Goal: Information Seeking & Learning: Learn about a topic

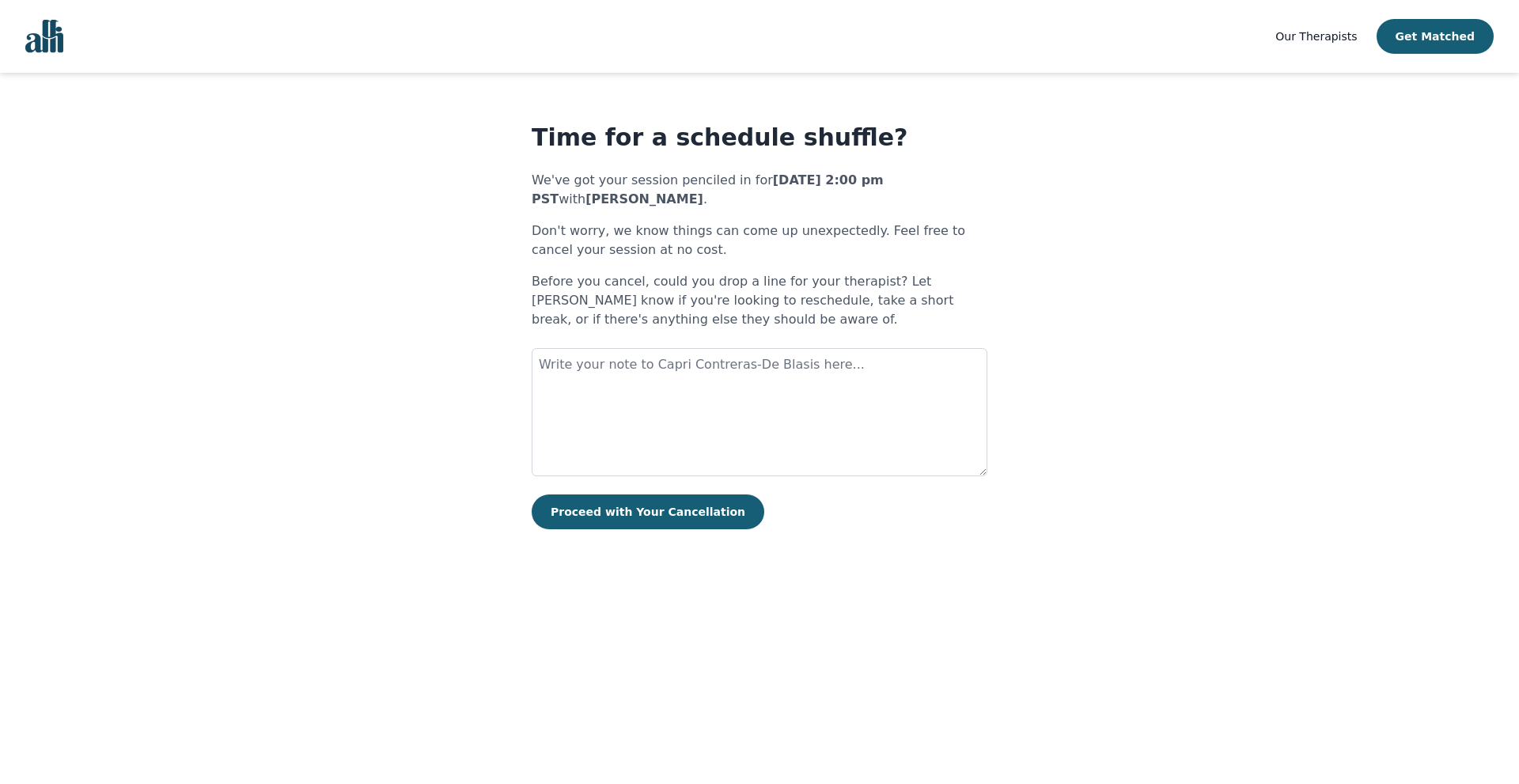
click at [1339, 34] on span "Our Therapists" at bounding box center [1316, 36] width 82 height 13
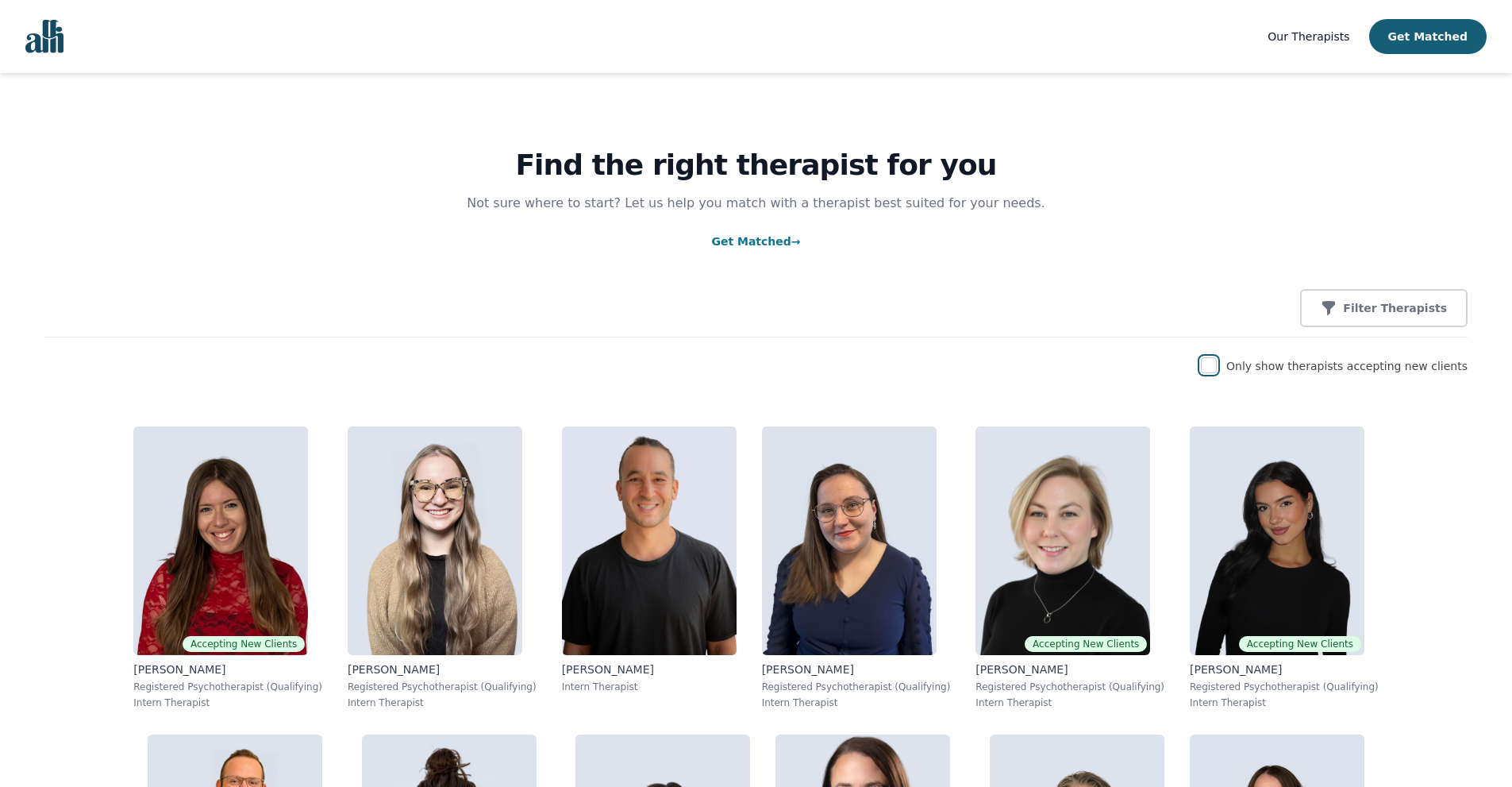
click at [1217, 370] on input "checkbox" at bounding box center [1209, 365] width 16 height 16
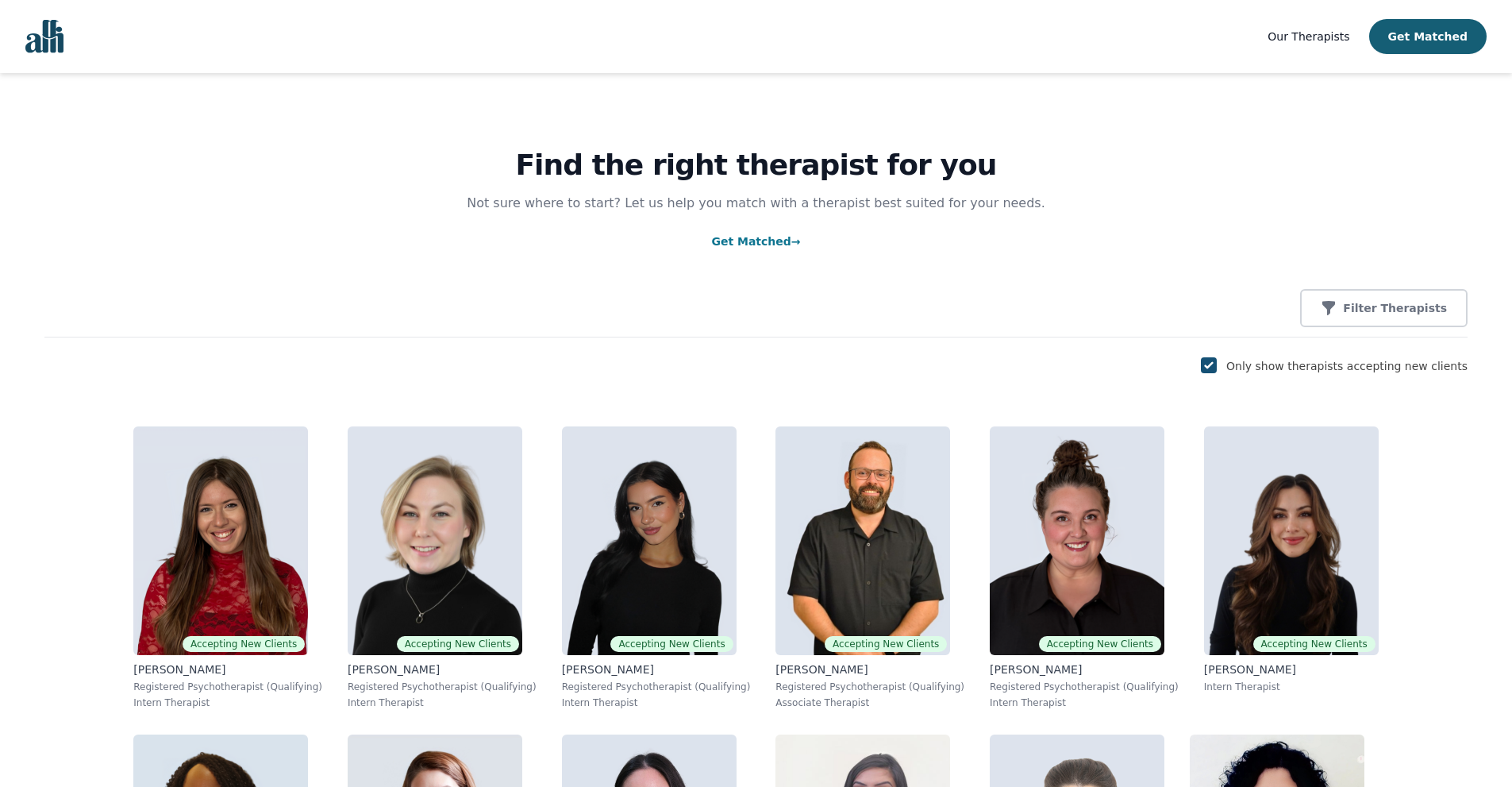
click at [1217, 367] on input "checkbox" at bounding box center [1209, 365] width 16 height 16
checkbox input "false"
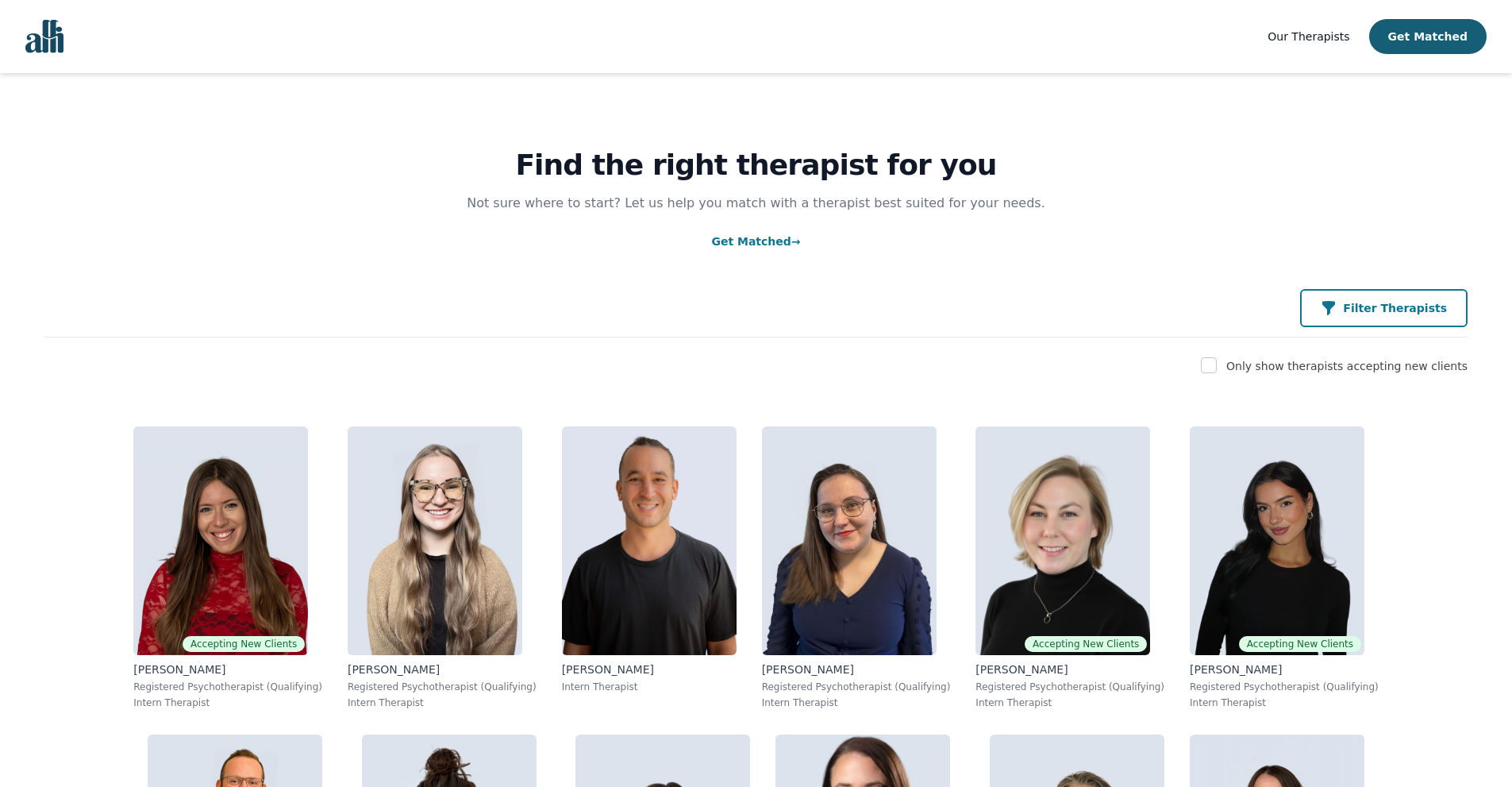
click at [1337, 313] on icon "button" at bounding box center [1328, 307] width 16 height 16
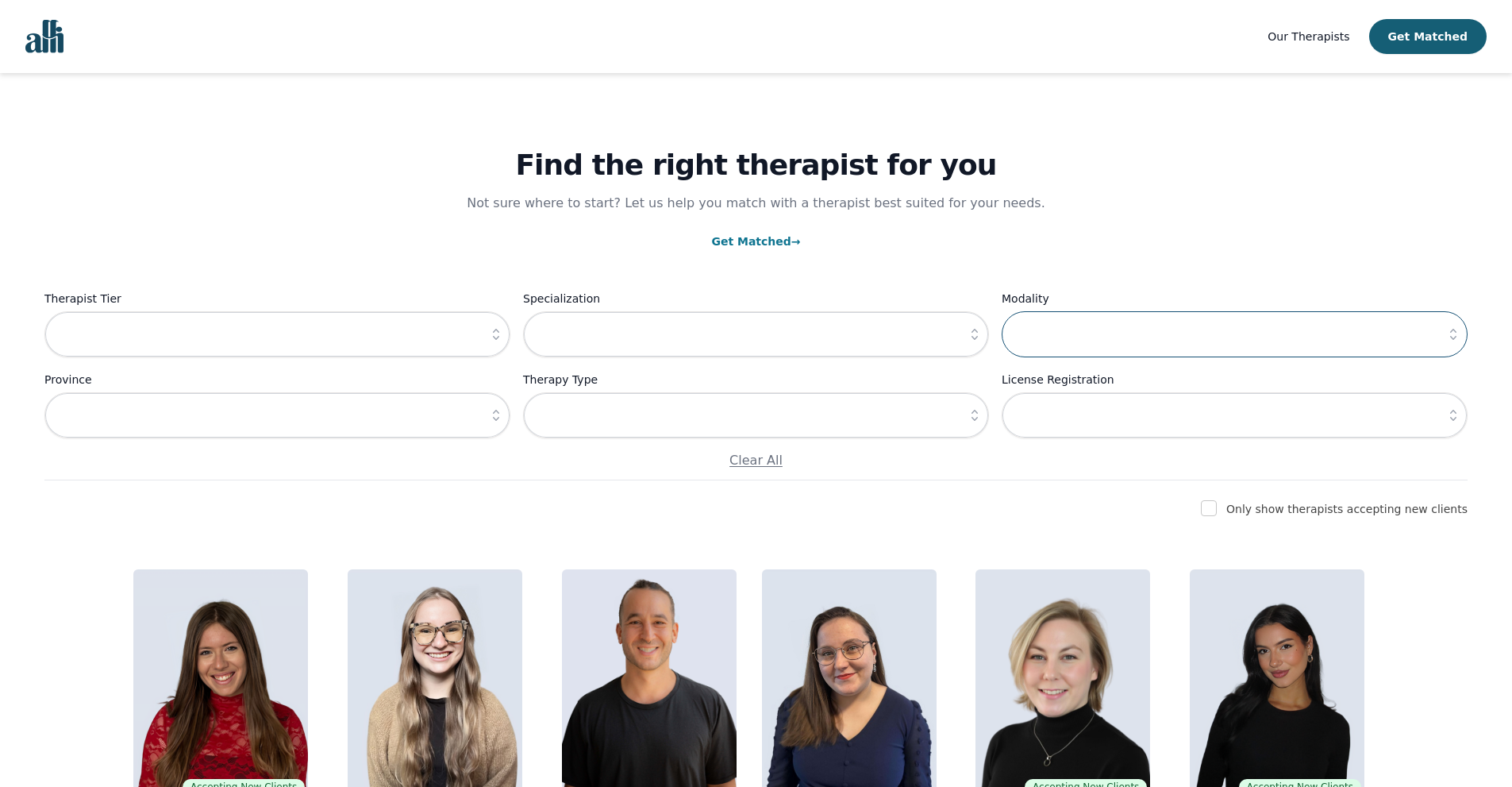
click at [1347, 313] on input "text" at bounding box center [1234, 333] width 466 height 46
click at [765, 240] on link "Get Matched →" at bounding box center [755, 242] width 89 height 13
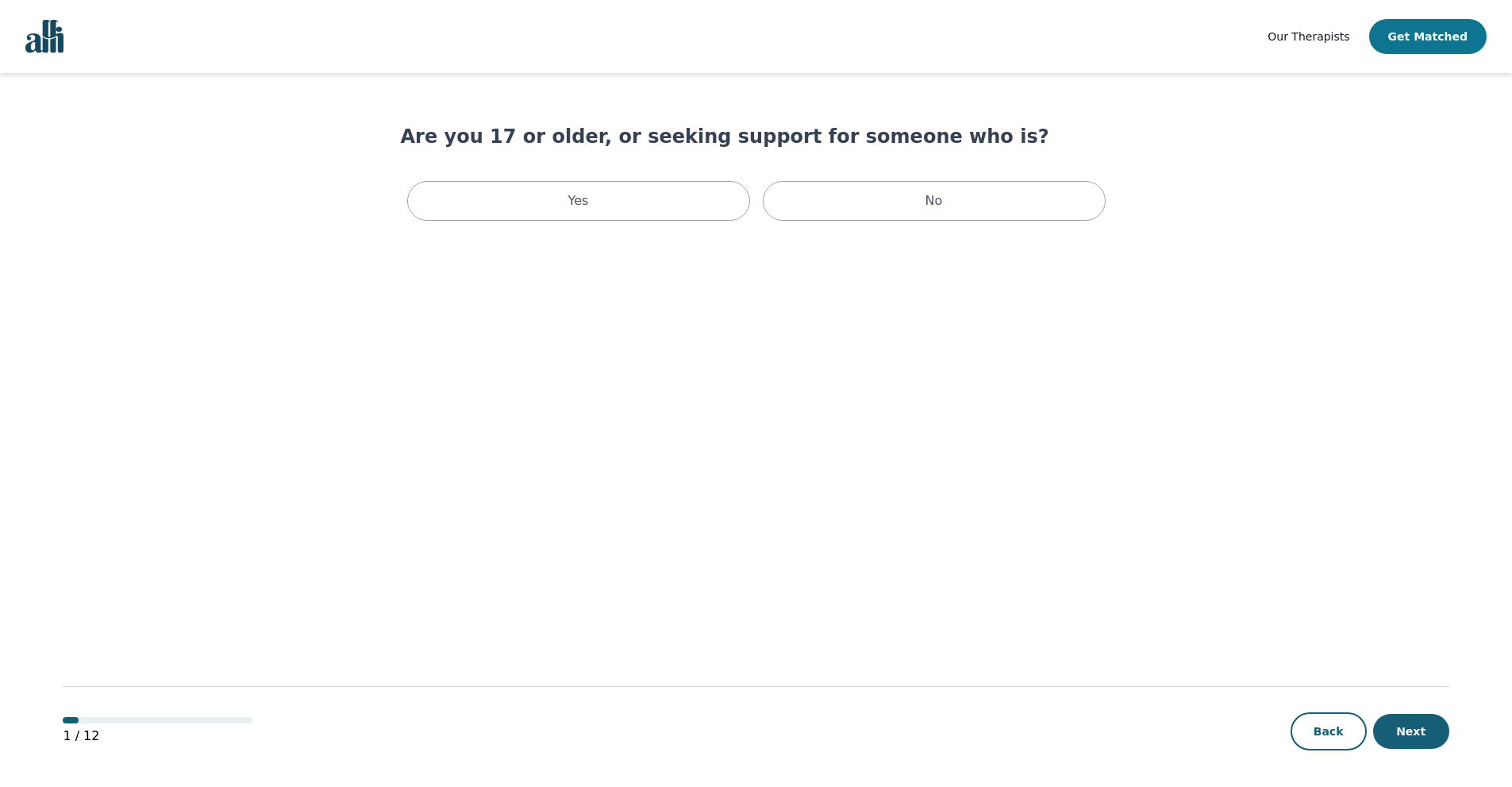
click at [1438, 24] on button "Get Matched" at bounding box center [1428, 35] width 118 height 35
click at [44, 45] on img "Global" at bounding box center [44, 36] width 38 height 34
click at [593, 212] on div "Yes" at bounding box center [578, 201] width 343 height 40
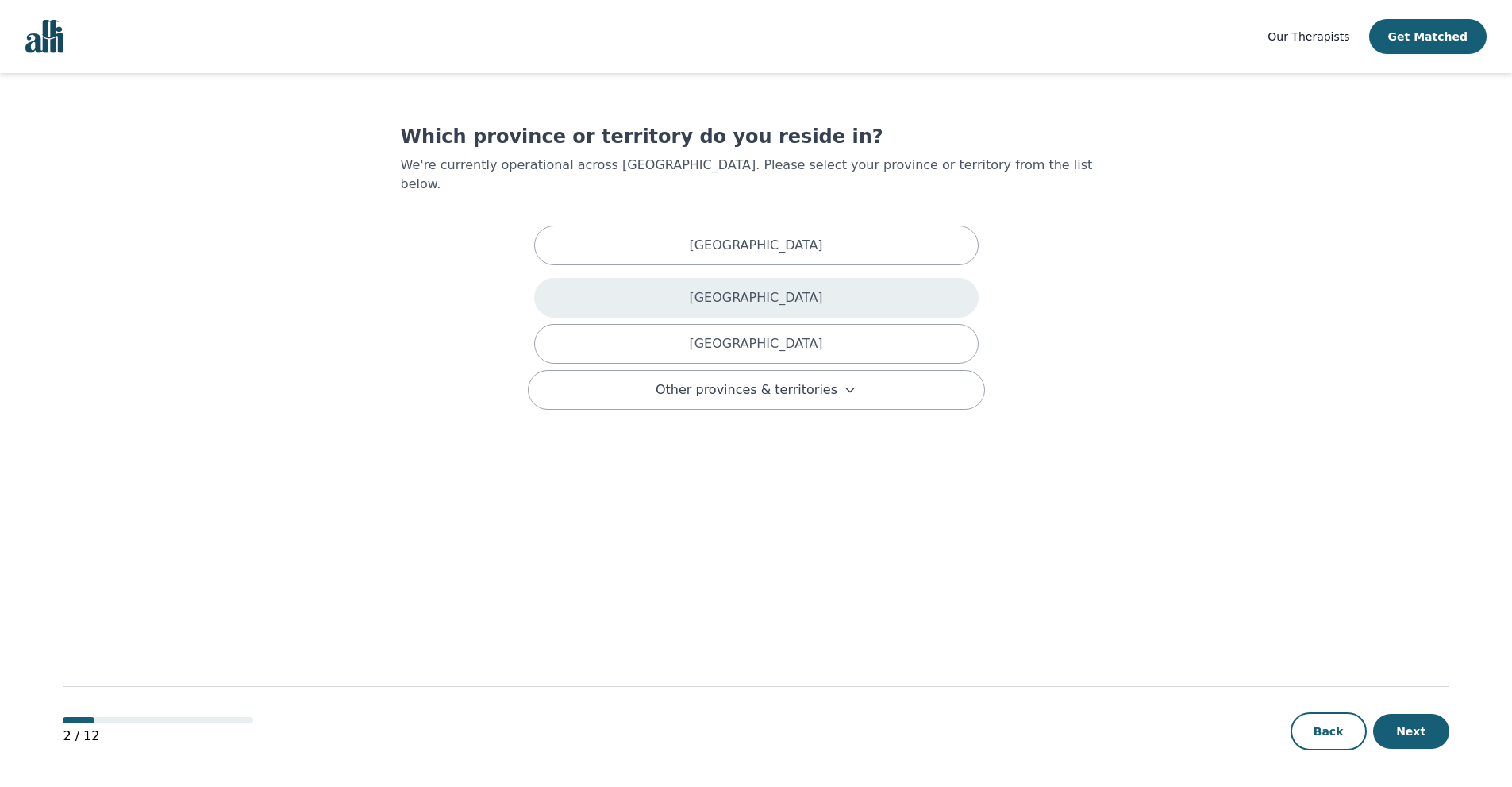
click at [770, 288] on p "[GEOGRAPHIC_DATA]" at bounding box center [755, 298] width 133 height 19
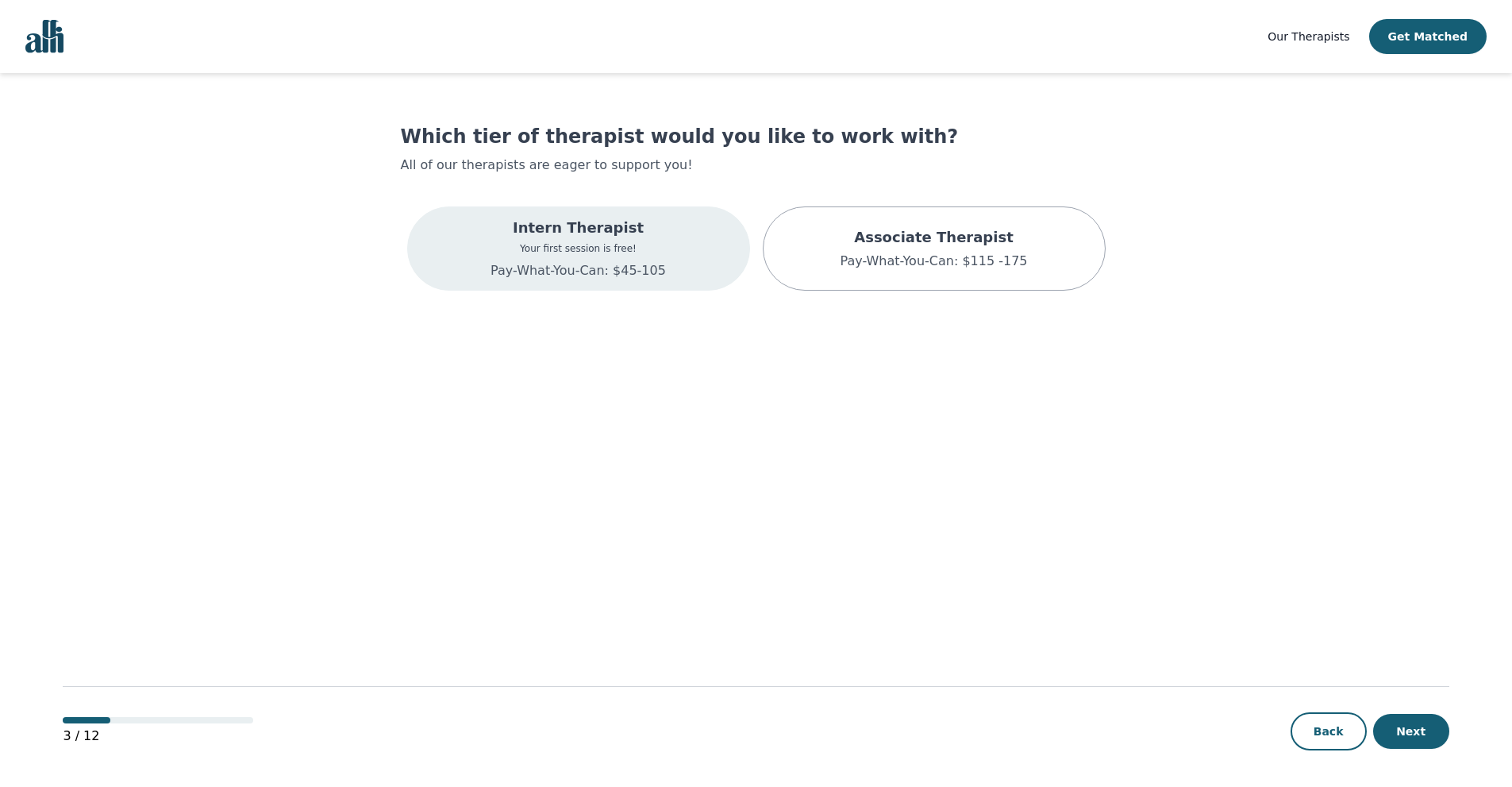
click at [615, 278] on p "Pay-What-You-Can: $45-105" at bounding box center [579, 271] width 175 height 19
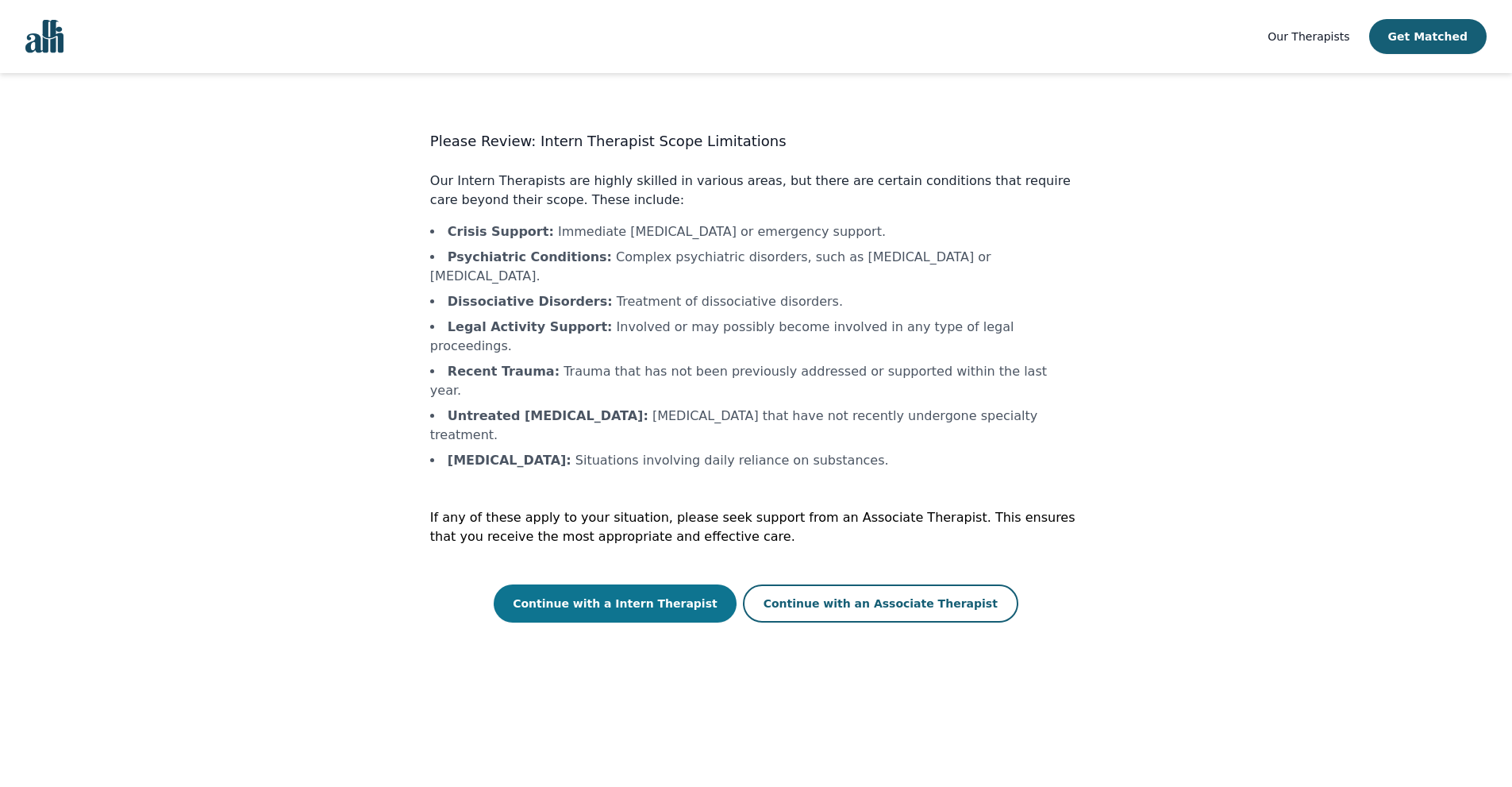
click at [699, 584] on button "Continue with a Intern Therapist" at bounding box center [615, 603] width 243 height 38
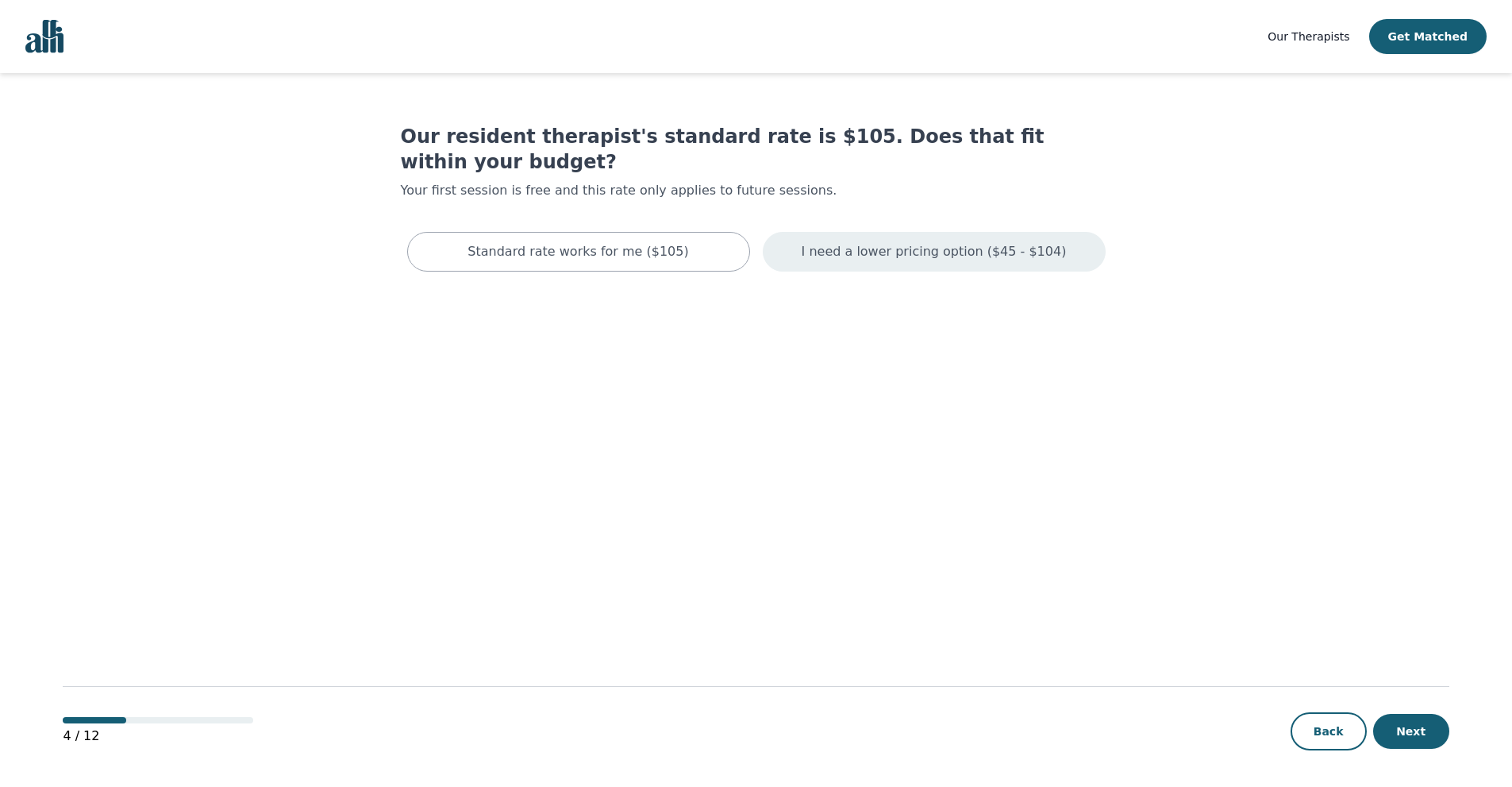
click at [886, 237] on div "I need a lower pricing option ($45 - $104)" at bounding box center [933, 251] width 343 height 40
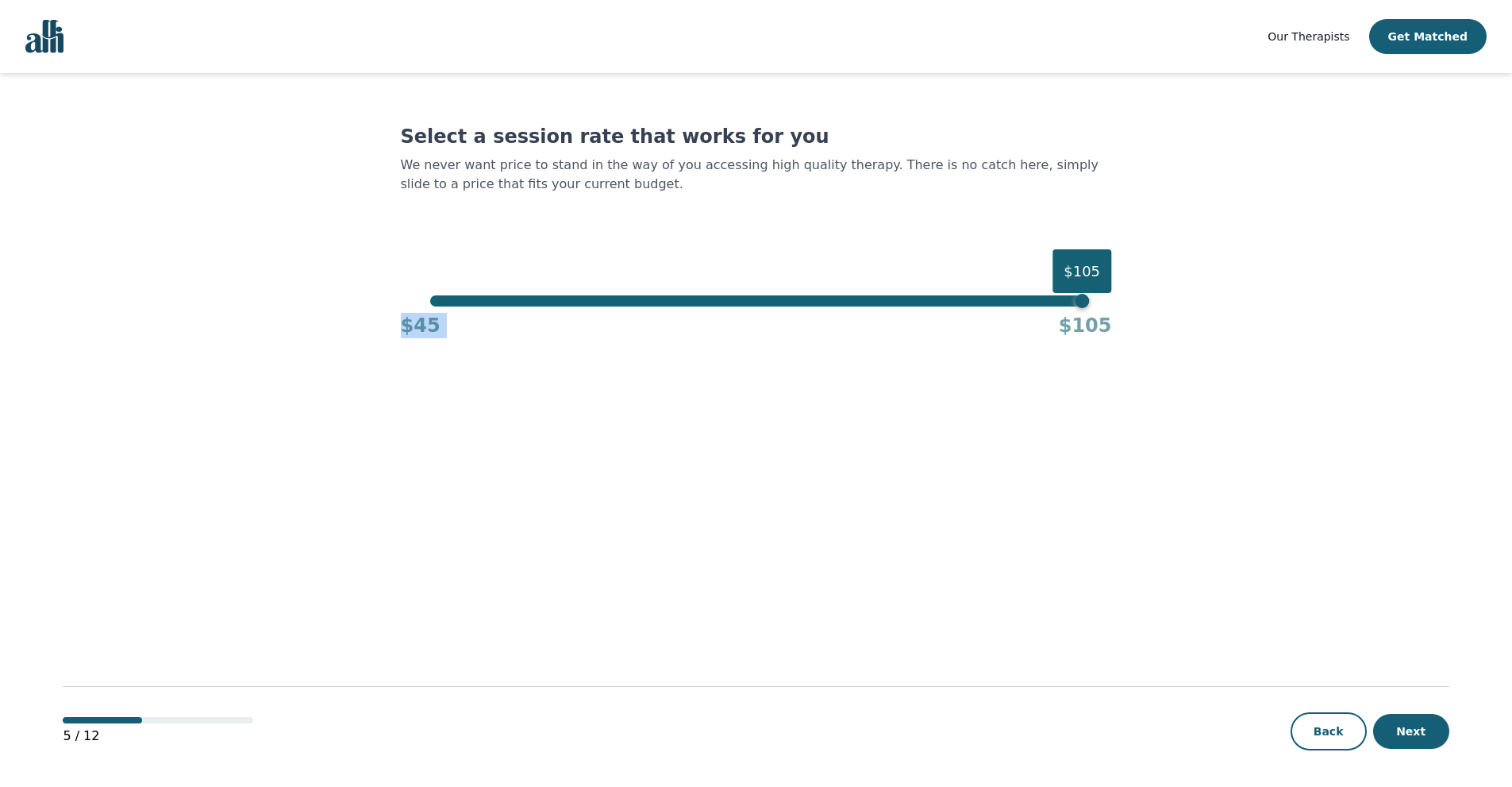
drag, startPoint x: 1074, startPoint y: 294, endPoint x: 777, endPoint y: 323, distance: 298.4
click at [759, 323] on div "Select a session rate that works for you We never want price to stand in the wa…" at bounding box center [756, 232] width 711 height 215
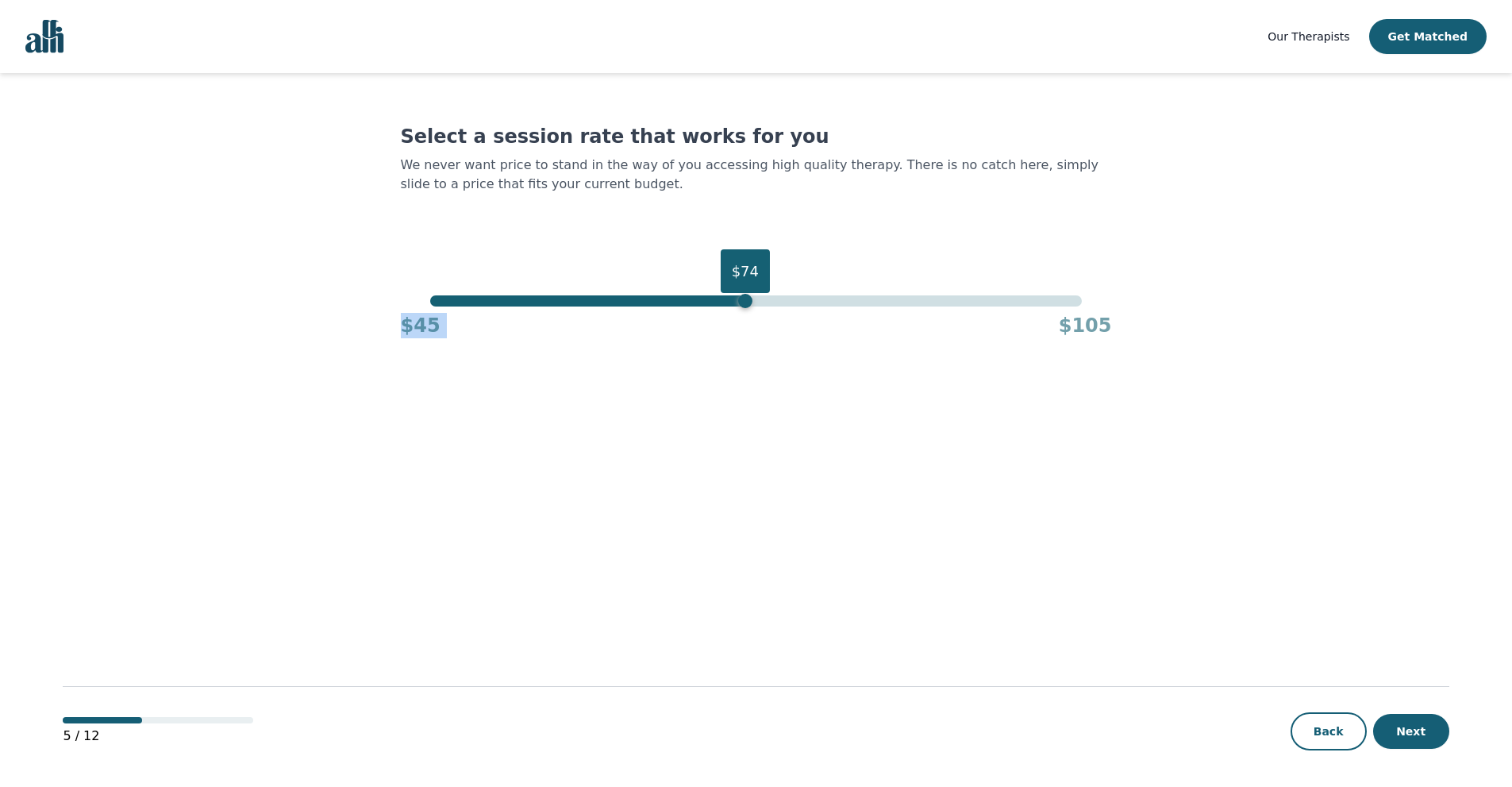
drag, startPoint x: 1086, startPoint y: 302, endPoint x: 730, endPoint y: 330, distance: 357.1
click at [730, 330] on div "$74 $45 $105" at bounding box center [756, 316] width 711 height 43
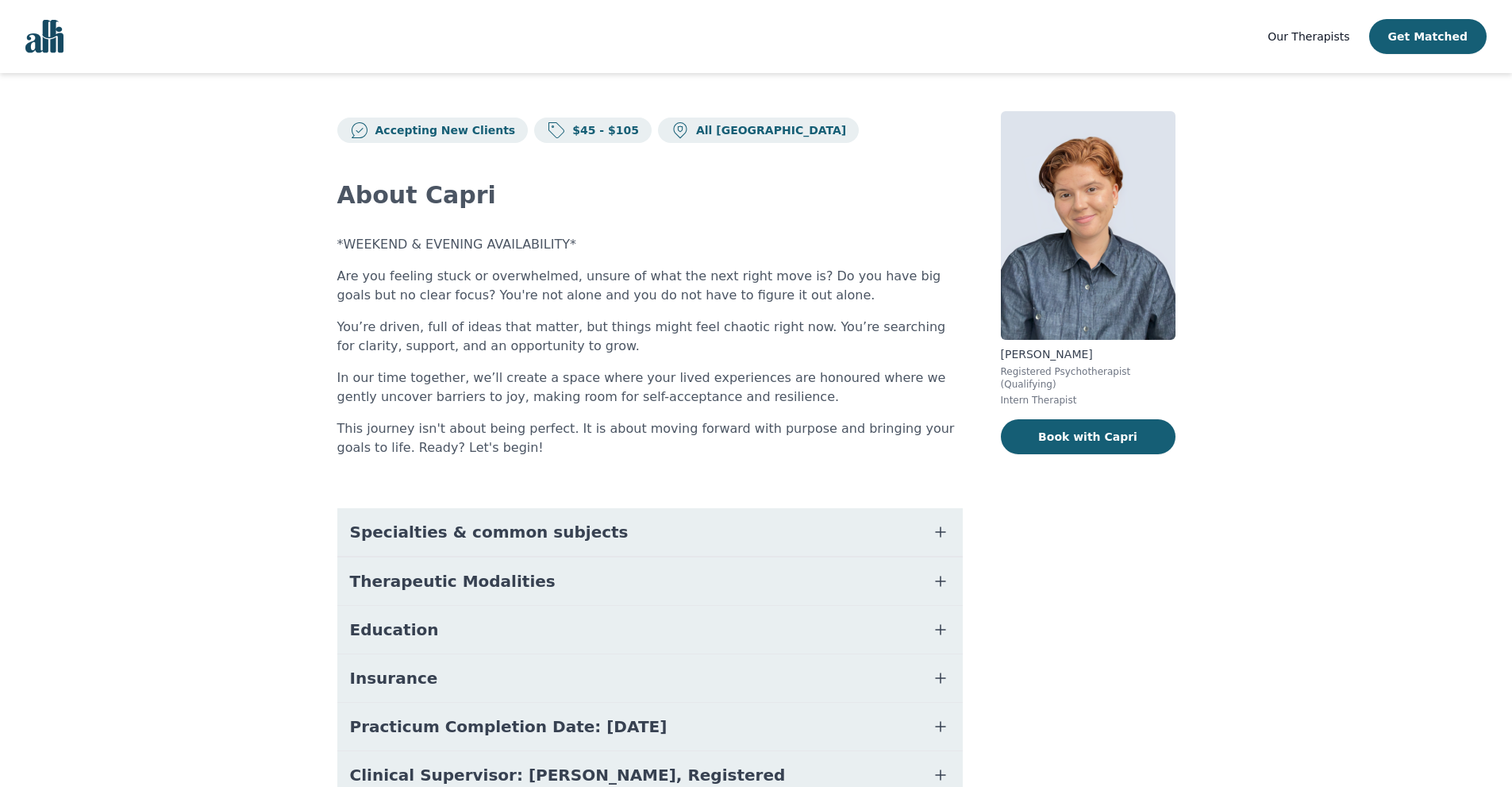
scroll to position [88, 0]
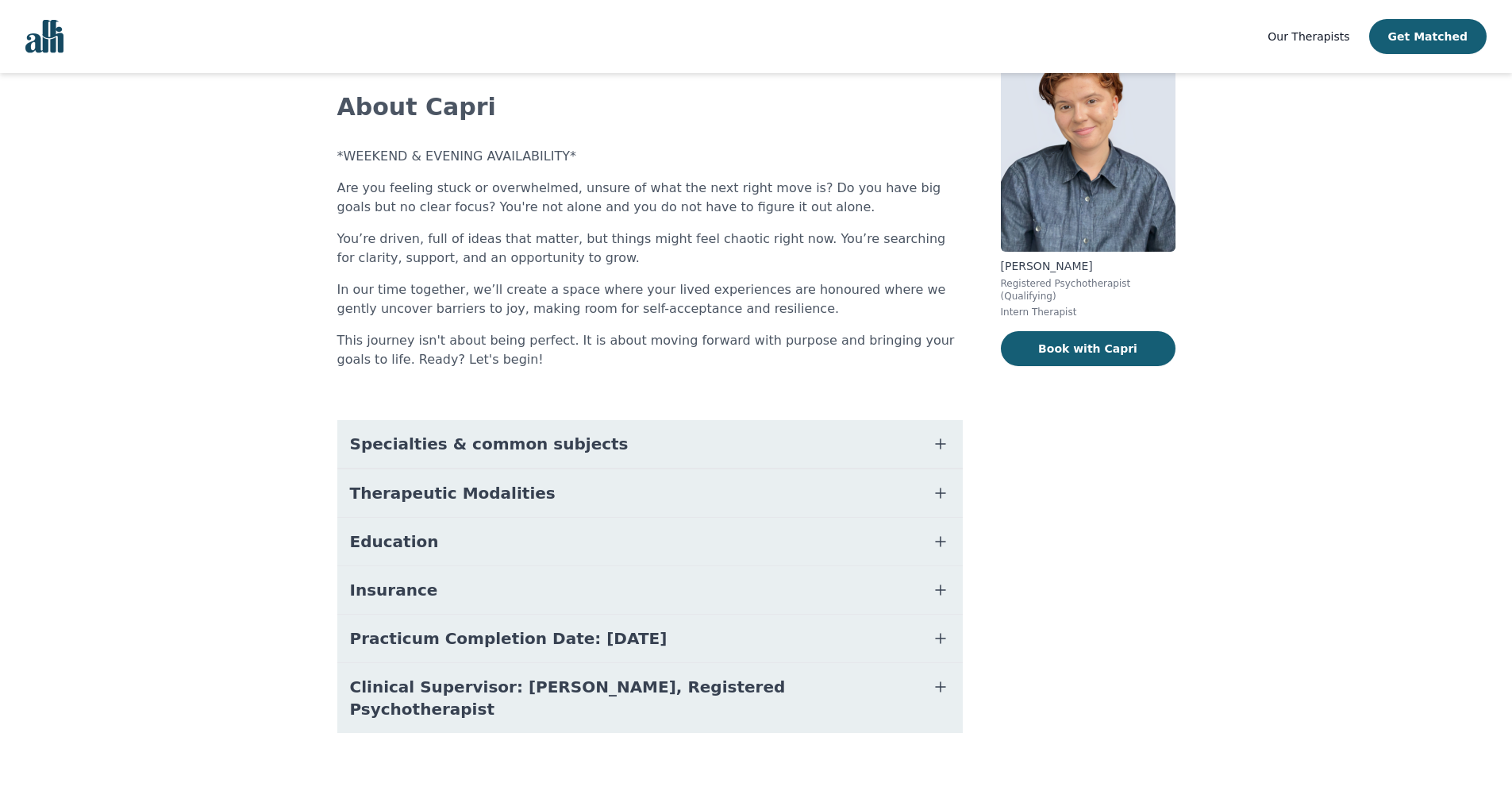
click at [591, 442] on button "Specialties & common subjects" at bounding box center [650, 443] width 625 height 48
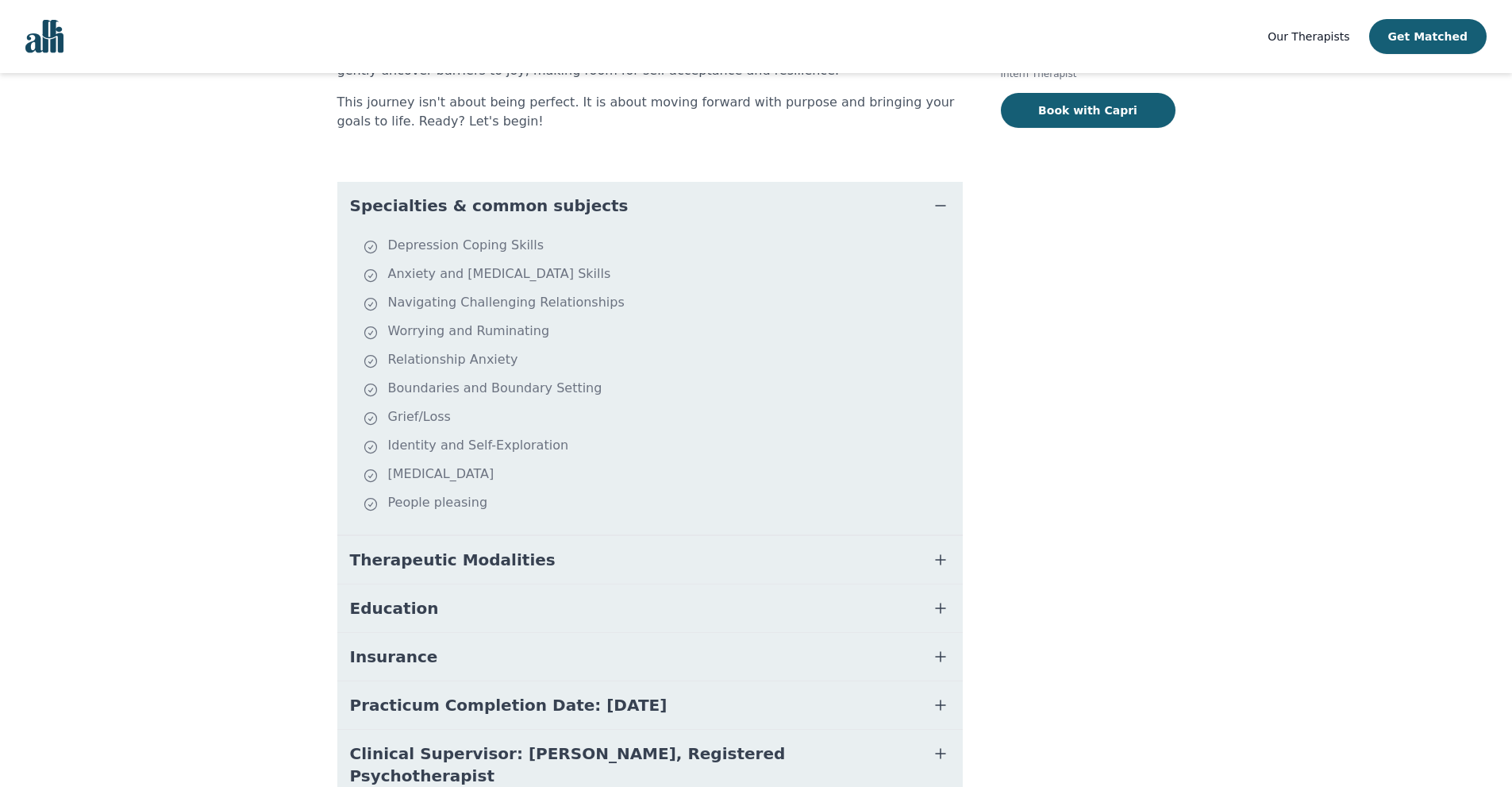
scroll to position [246, 0]
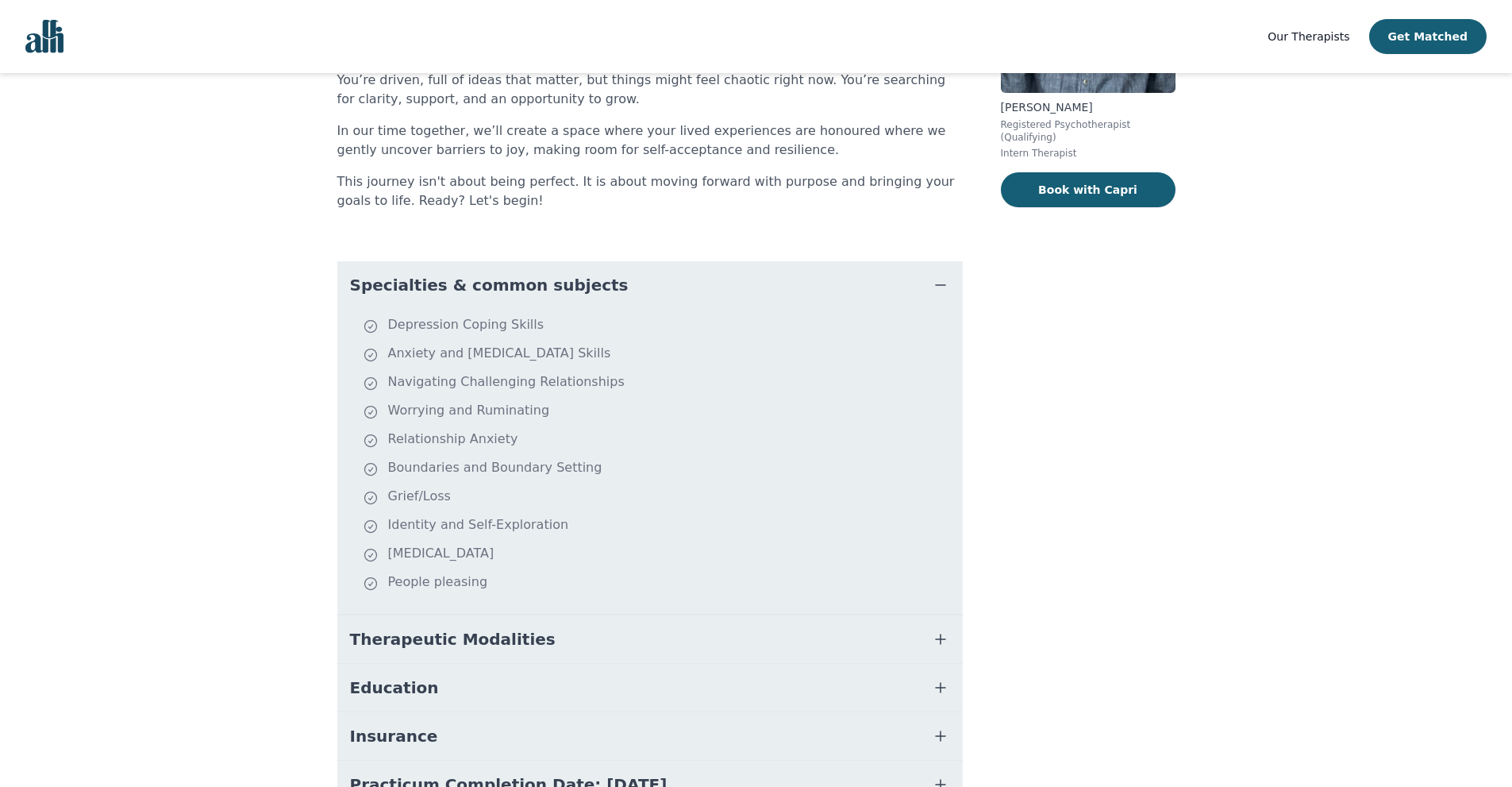
click at [861, 664] on button "Education" at bounding box center [650, 687] width 625 height 48
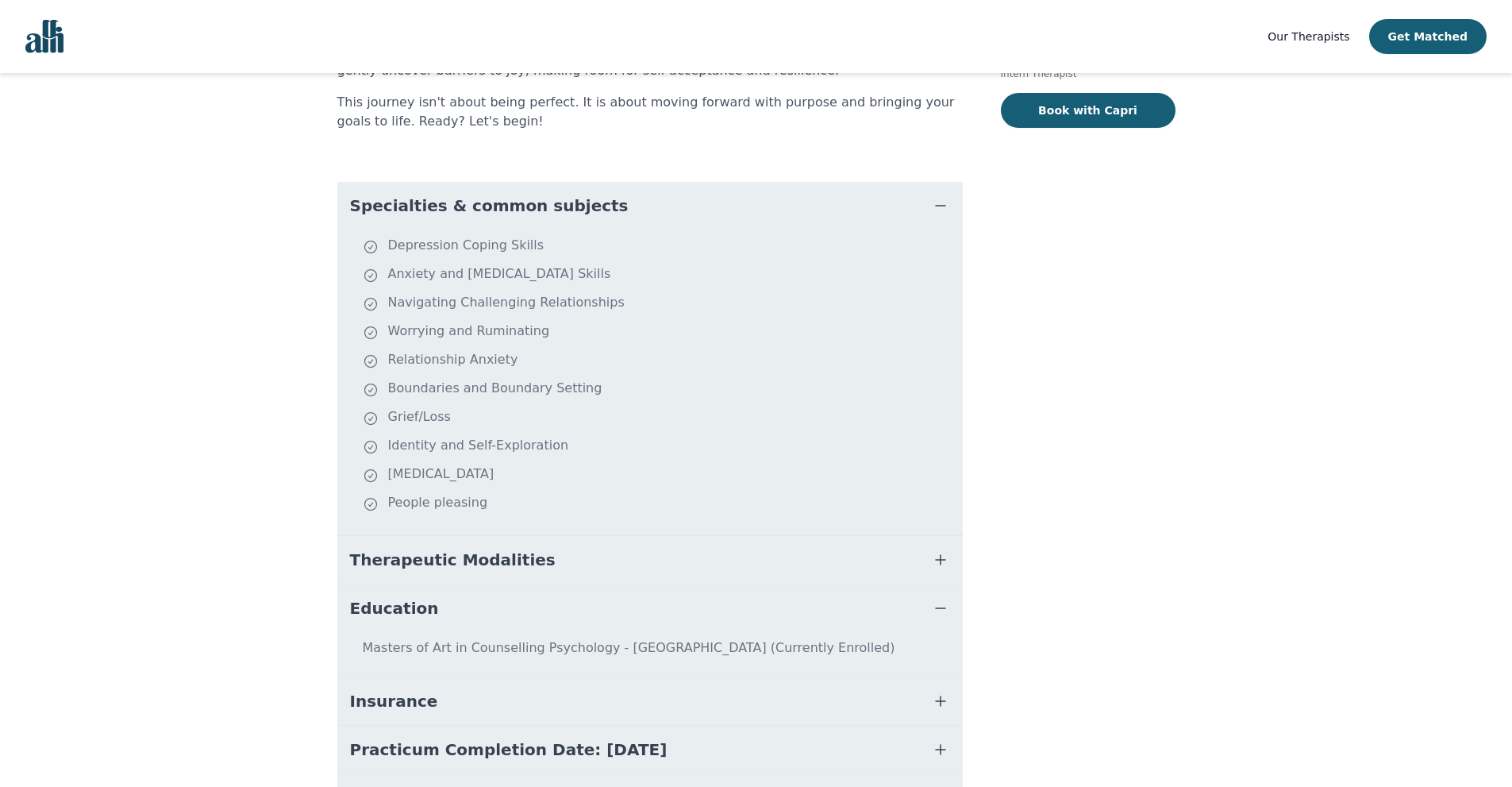
click at [741, 614] on button "Education" at bounding box center [650, 608] width 625 height 48
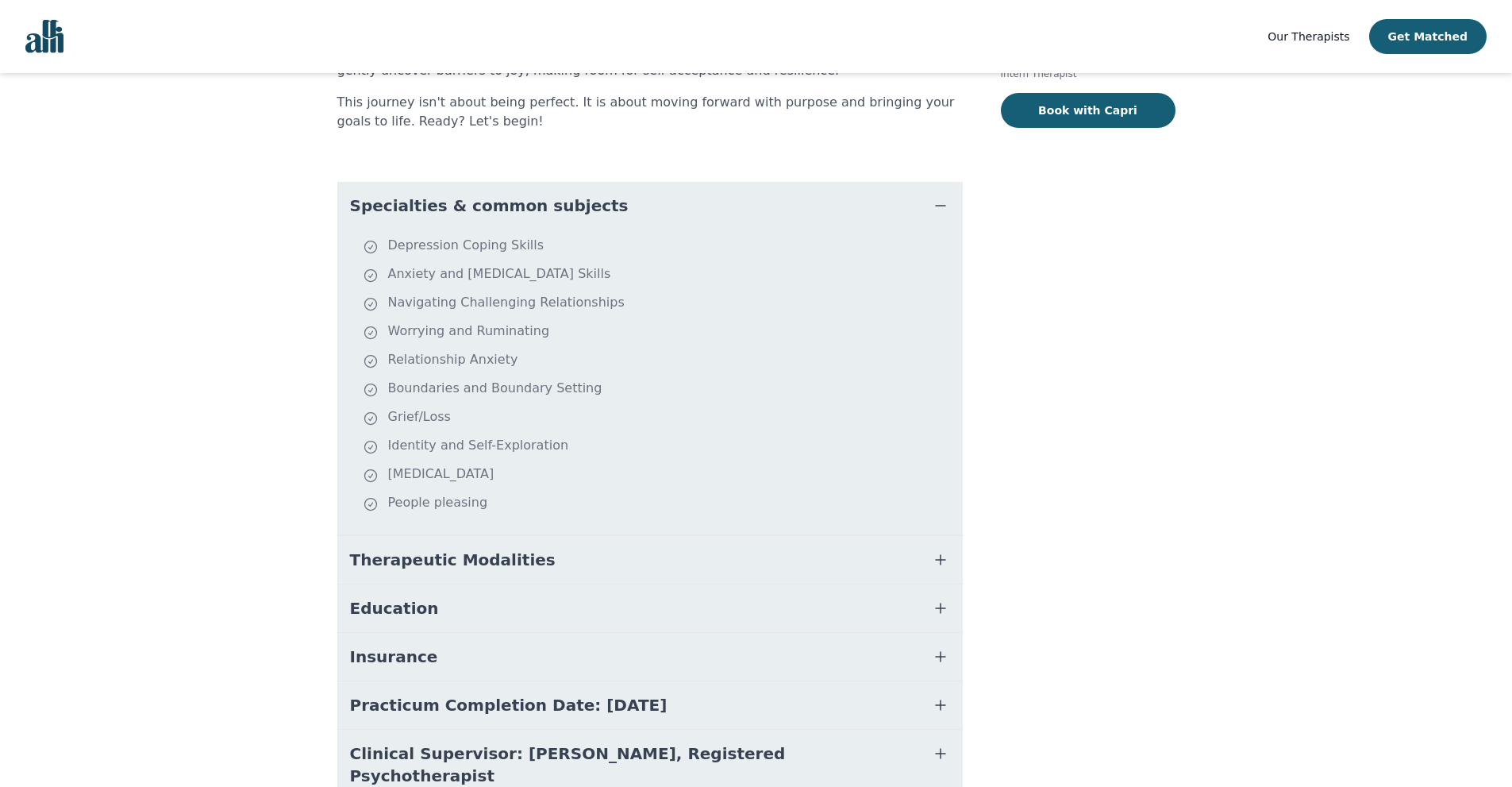
click at [755, 576] on button "Therapeutic Modalities" at bounding box center [650, 559] width 625 height 48
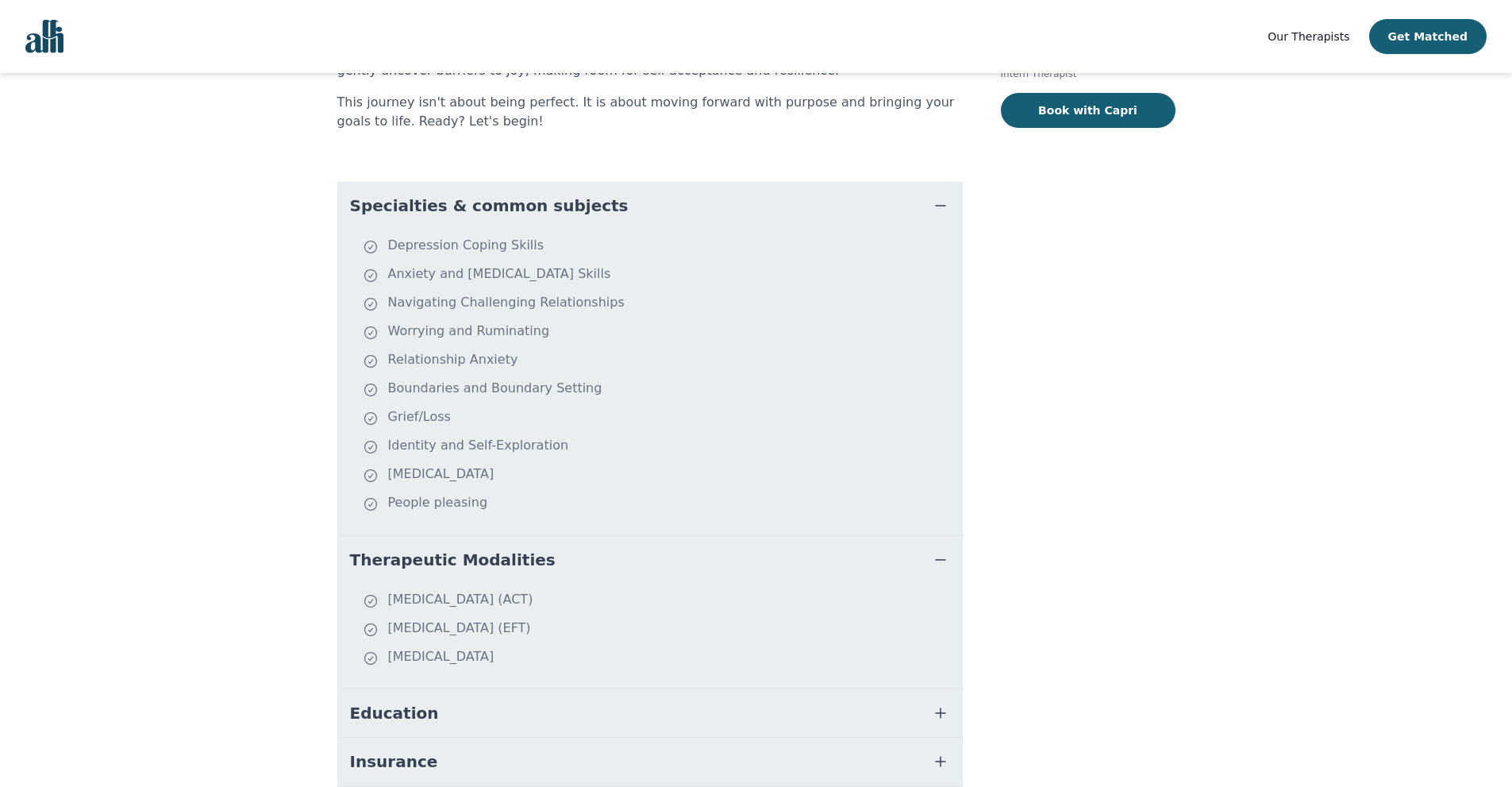
scroll to position [485, 0]
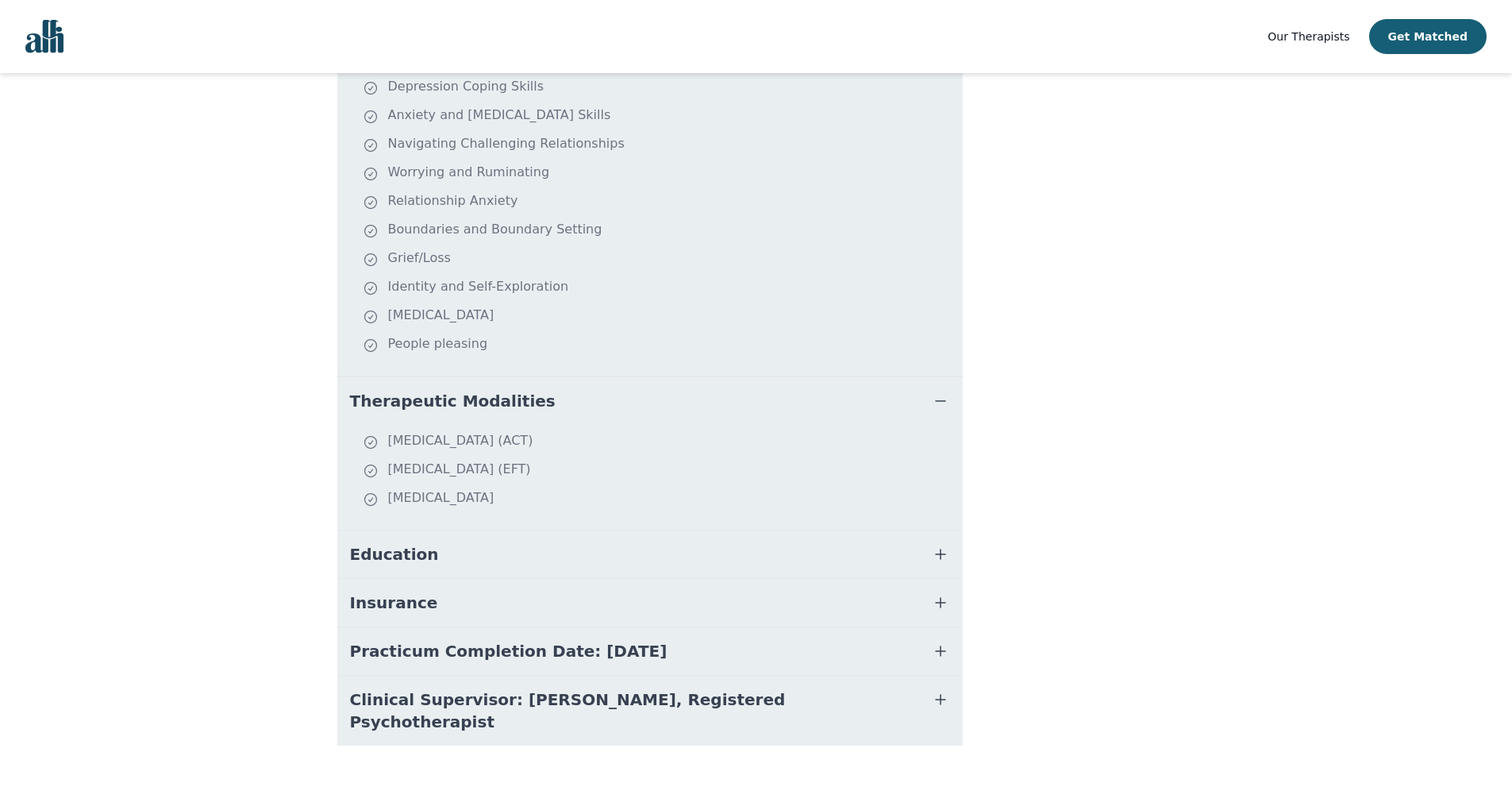
click at [663, 407] on button "Therapeutic Modalities" at bounding box center [650, 401] width 625 height 48
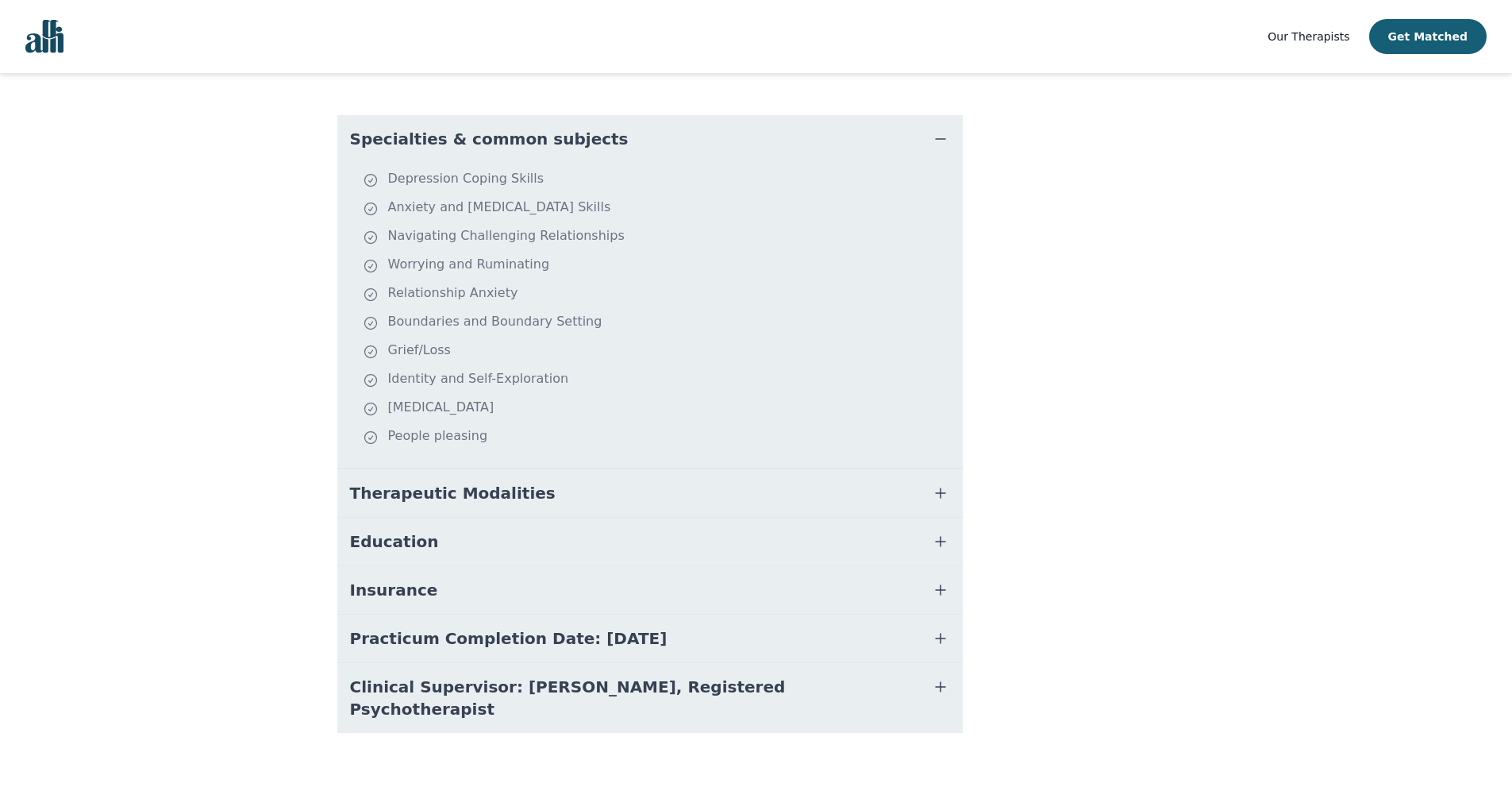
click at [679, 586] on button "Insurance" at bounding box center [650, 589] width 625 height 48
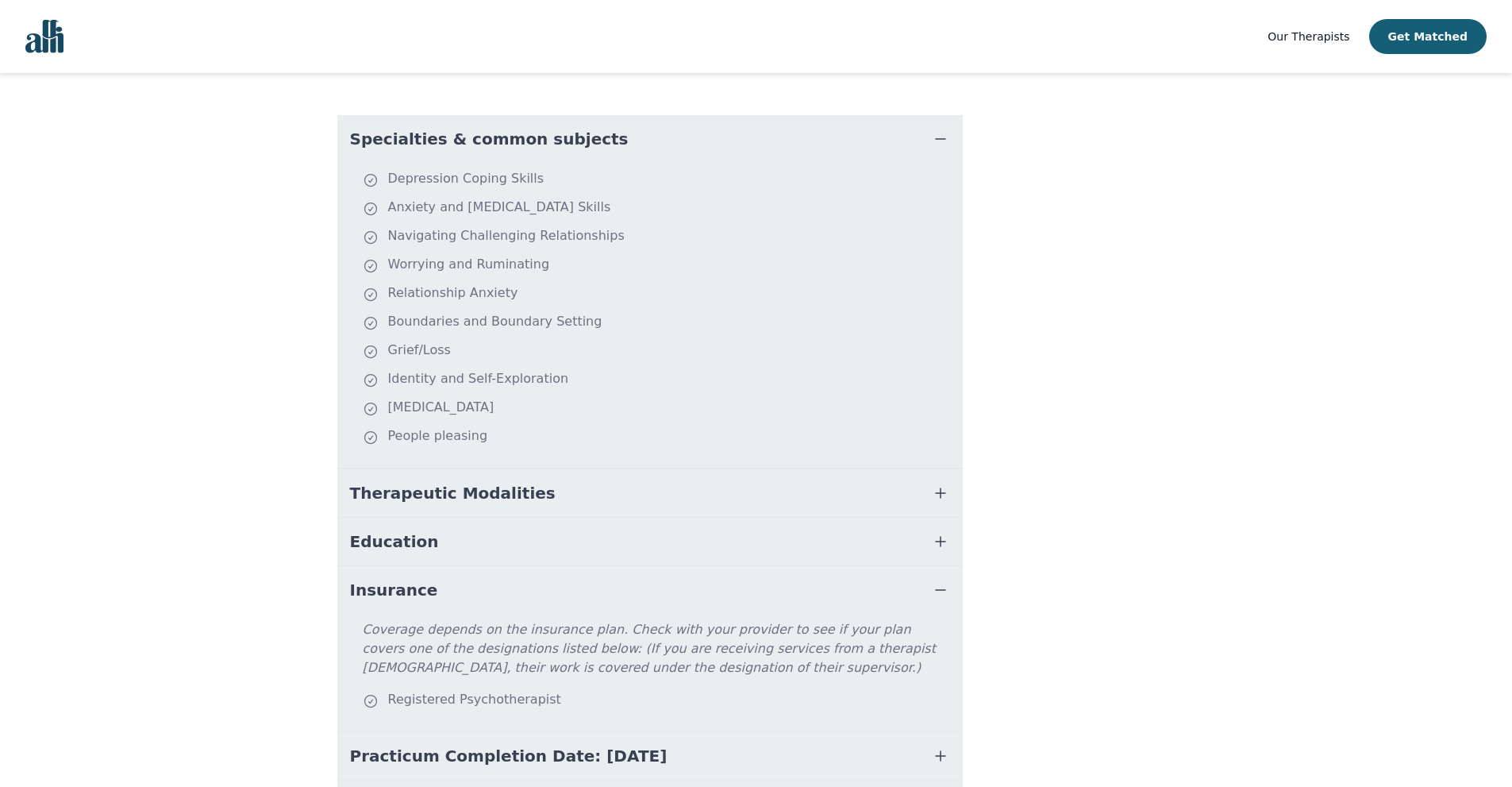
scroll to position [472, 0]
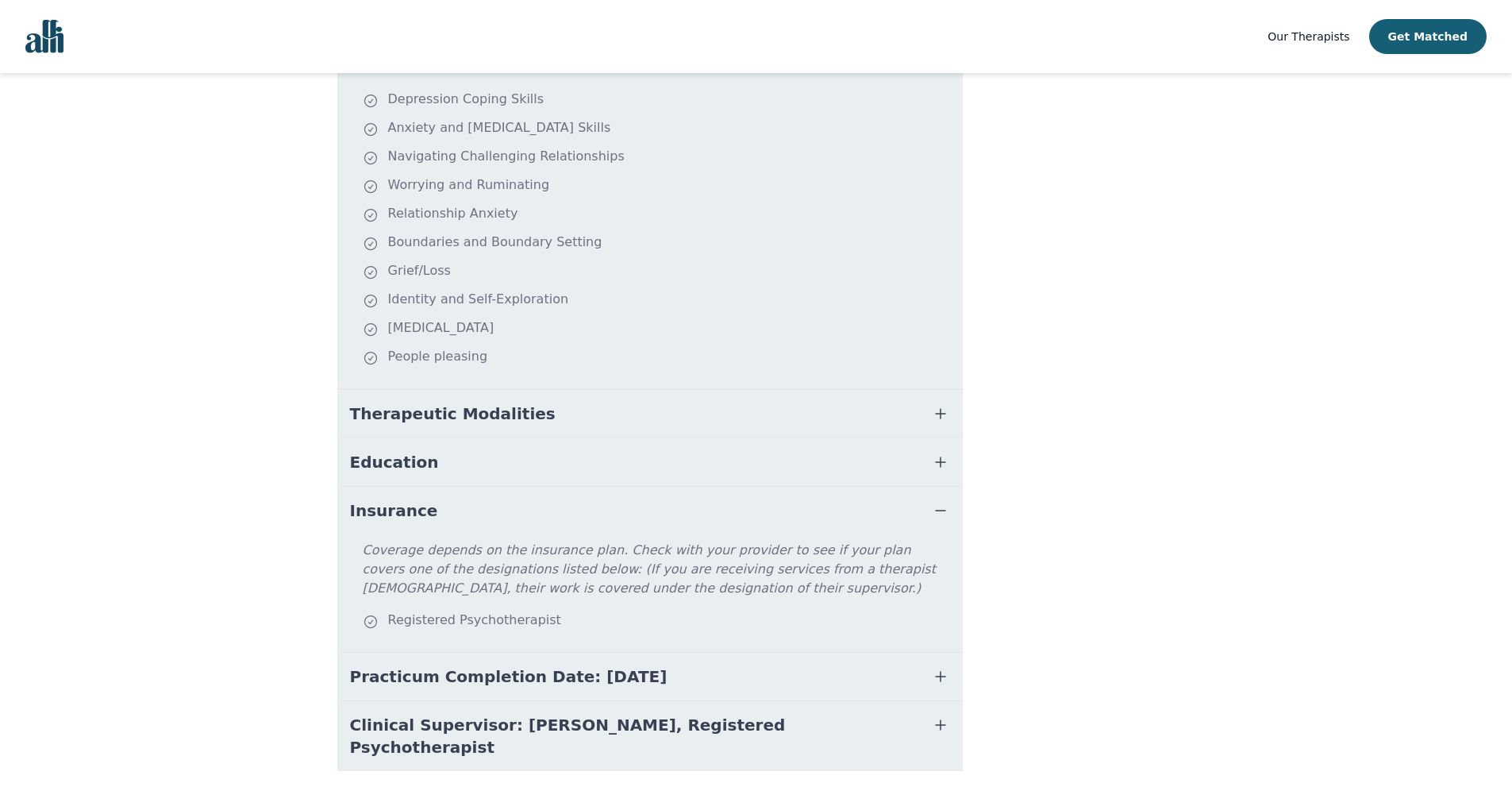
click at [505, 628] on div "Registered Psychotherapist" at bounding box center [660, 622] width 594 height 22
click at [503, 624] on div "Registered Psychotherapist" at bounding box center [660, 622] width 594 height 22
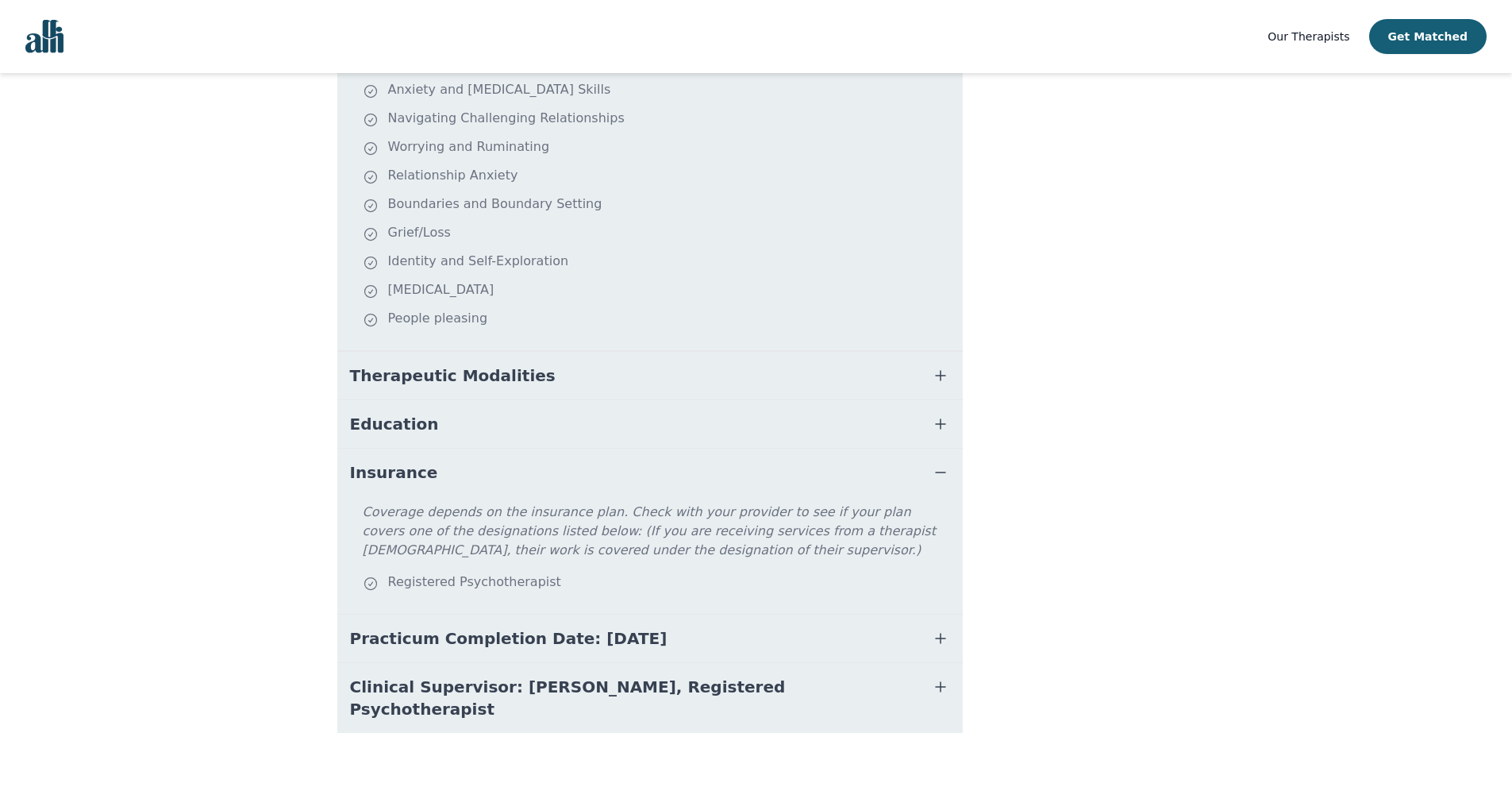
click at [659, 450] on button "Insurance" at bounding box center [650, 471] width 625 height 48
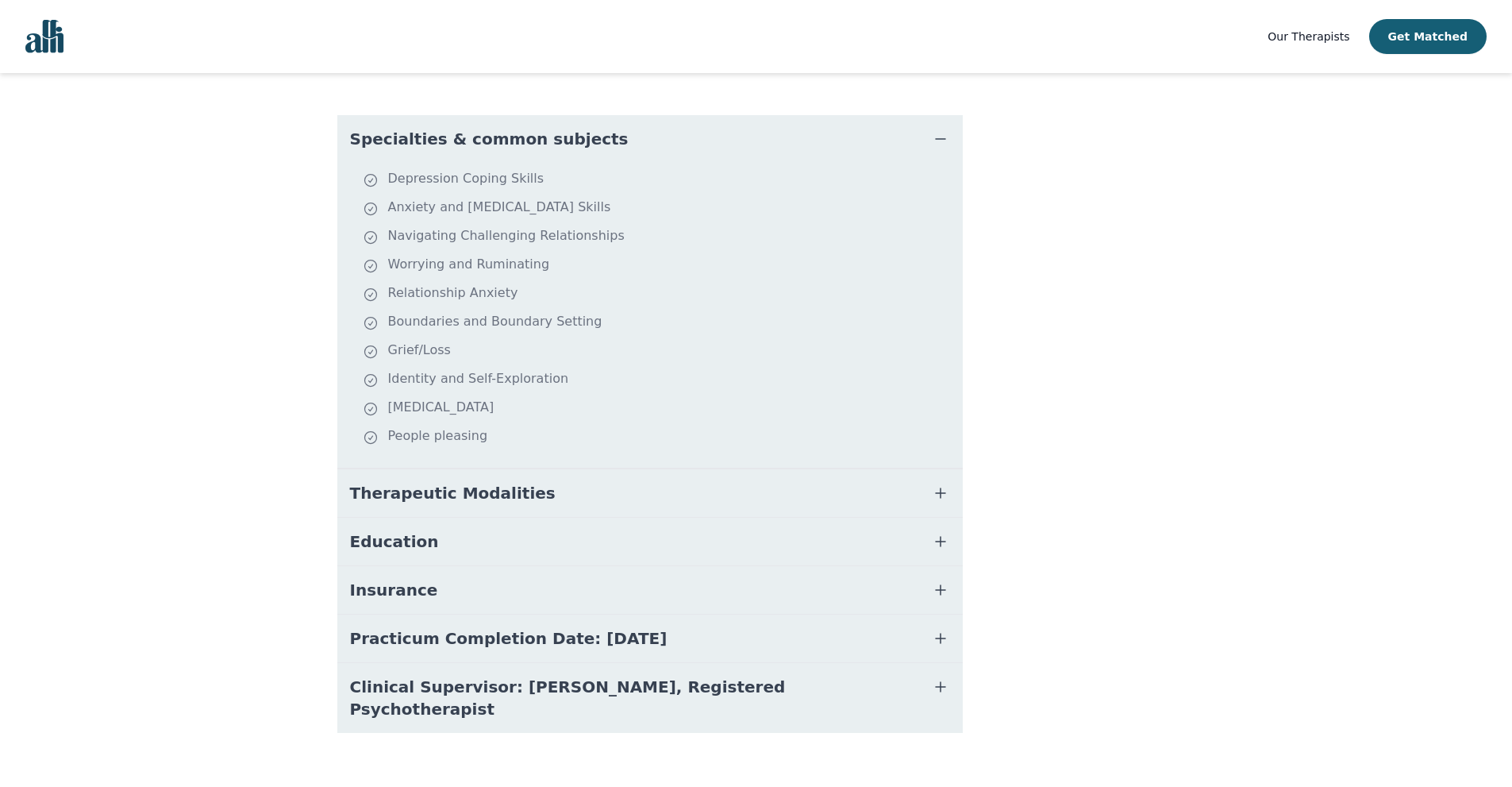
click at [683, 649] on button "Practicum Completion Date: 2025-12-19" at bounding box center [650, 638] width 625 height 48
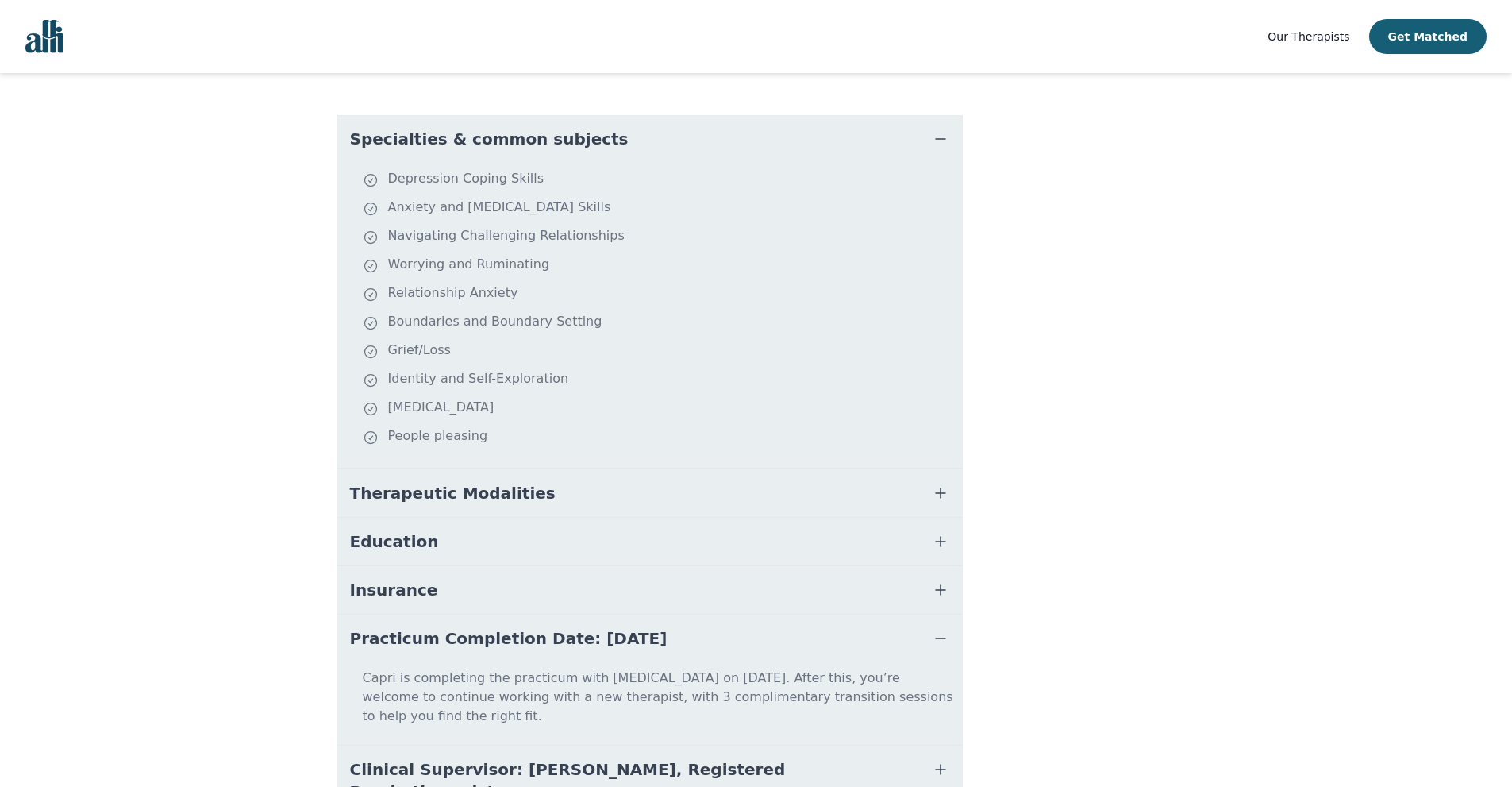
scroll to position [457, 0]
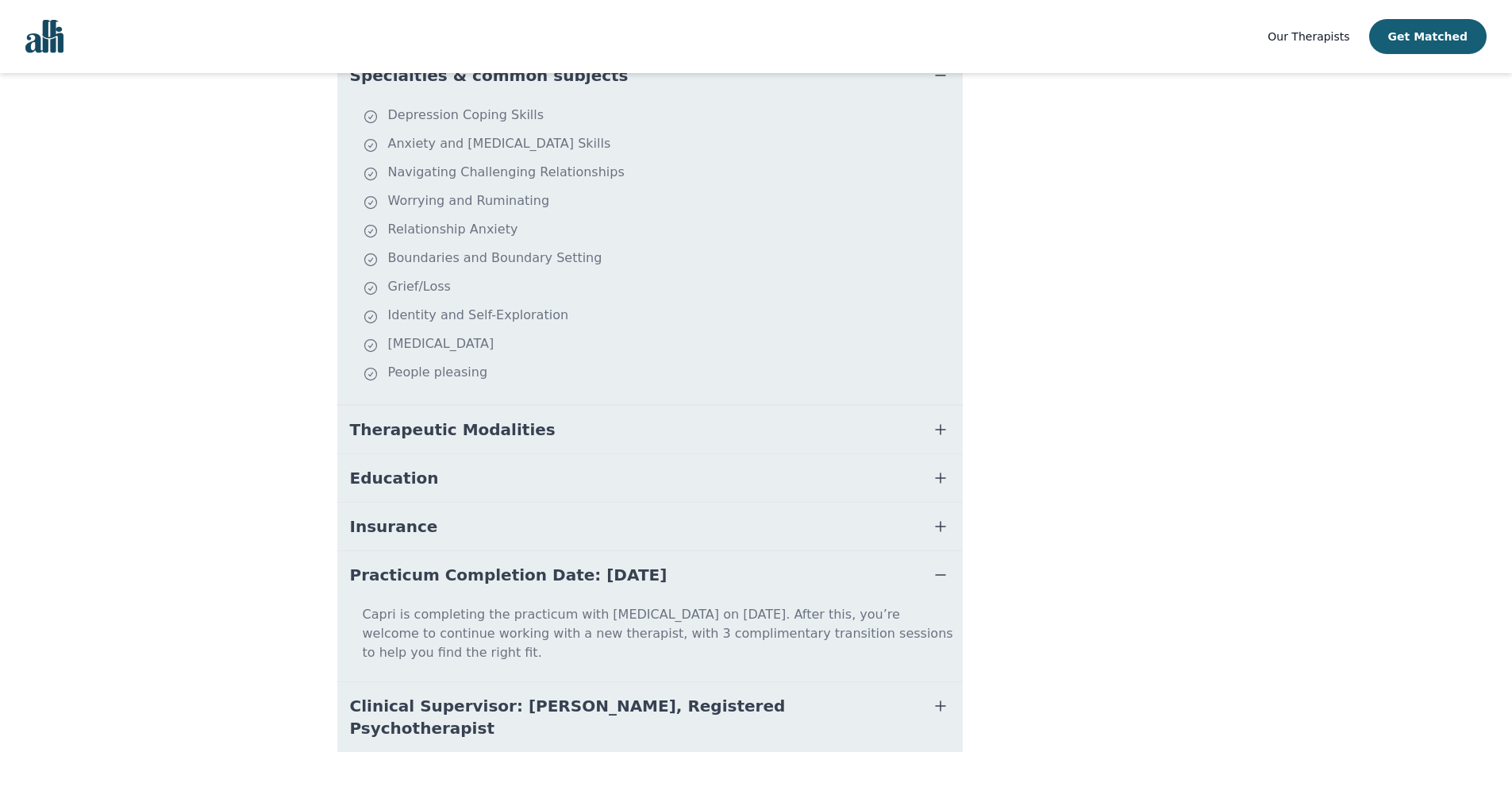
click at [690, 580] on button "Practicum Completion Date: 2025-12-19" at bounding box center [650, 574] width 625 height 48
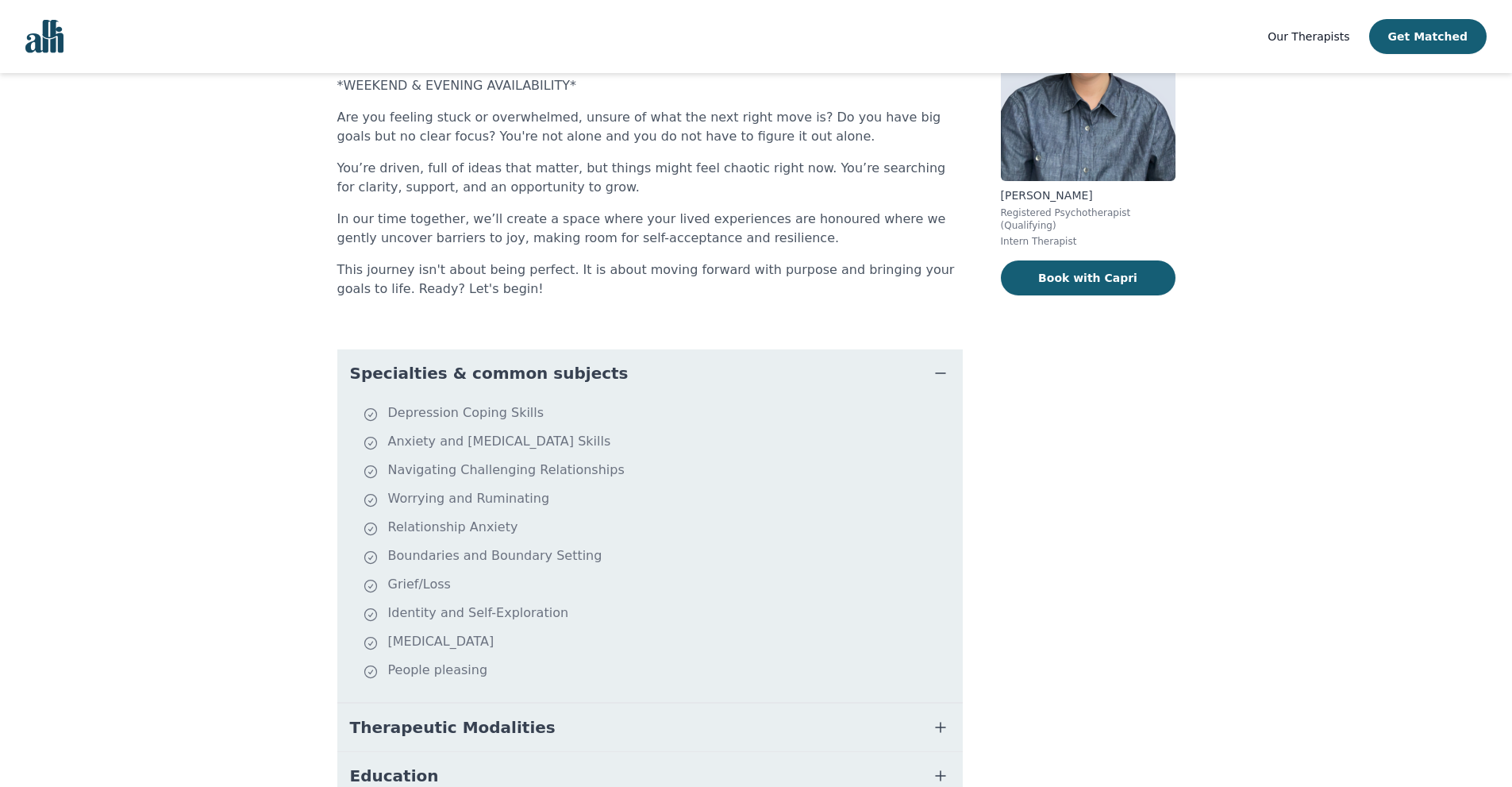
scroll to position [317, 0]
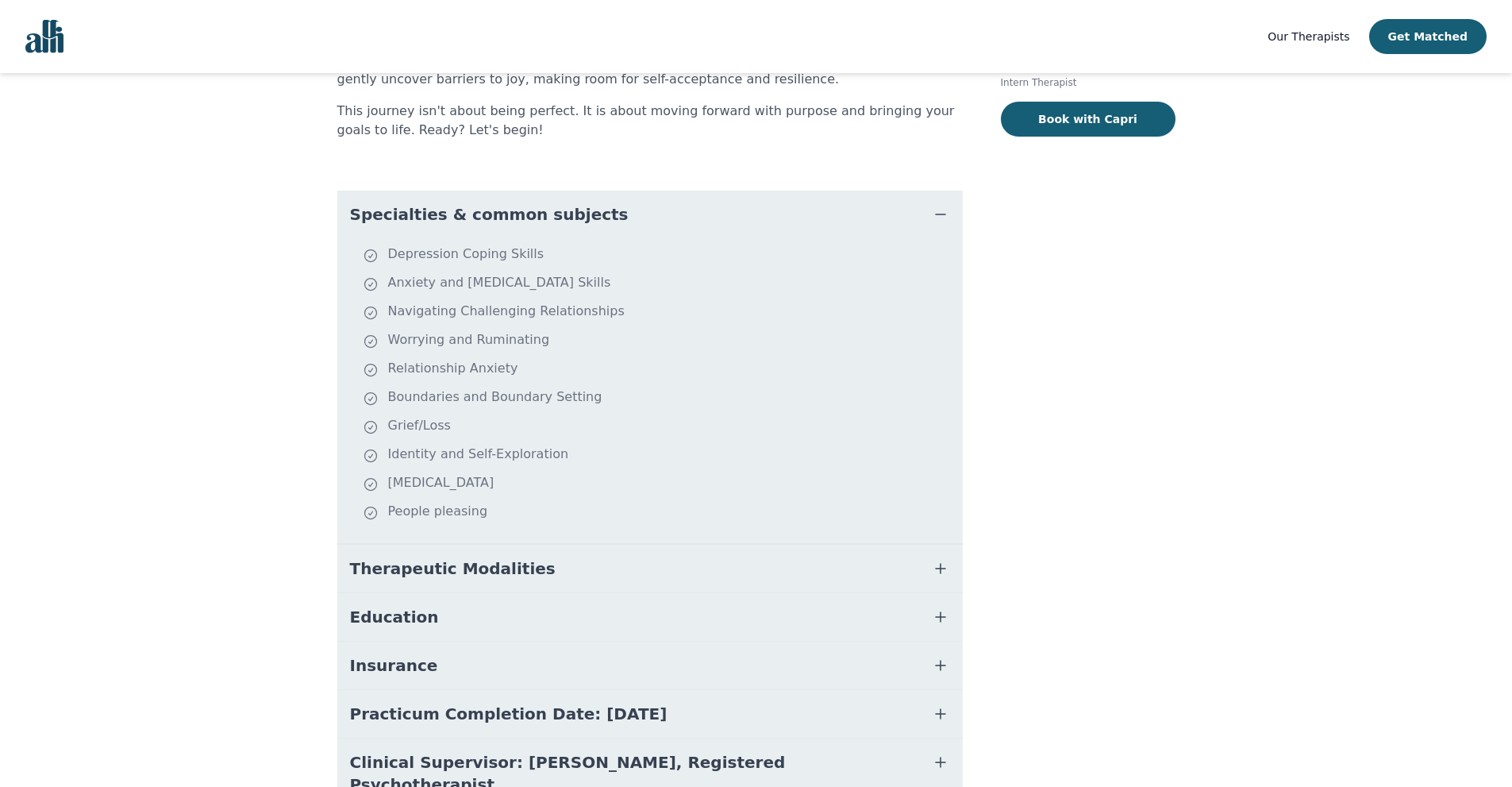
click at [608, 569] on button "Therapeutic Modalities" at bounding box center [650, 568] width 625 height 48
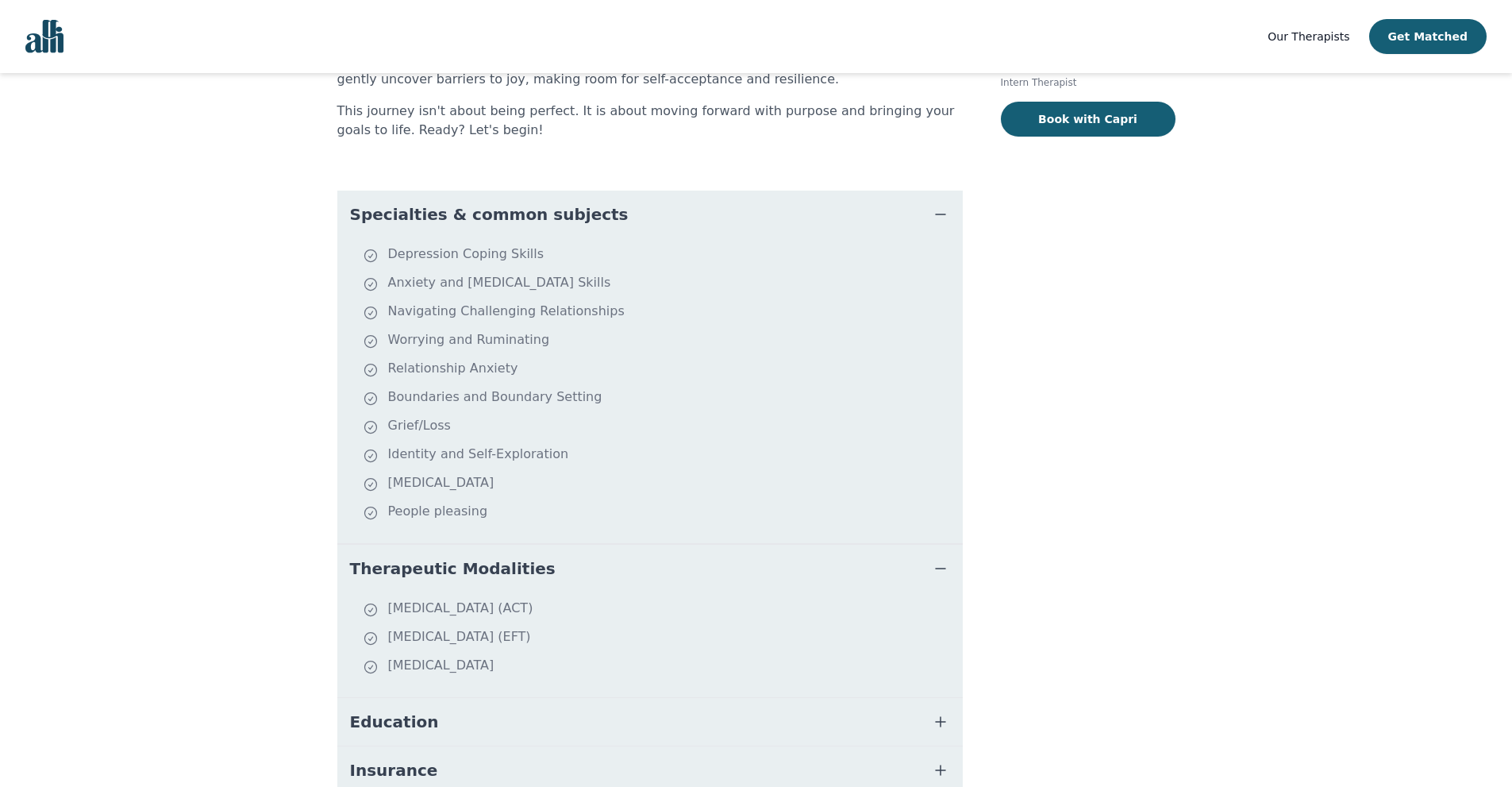
click at [585, 560] on button "Therapeutic Modalities" at bounding box center [650, 568] width 625 height 48
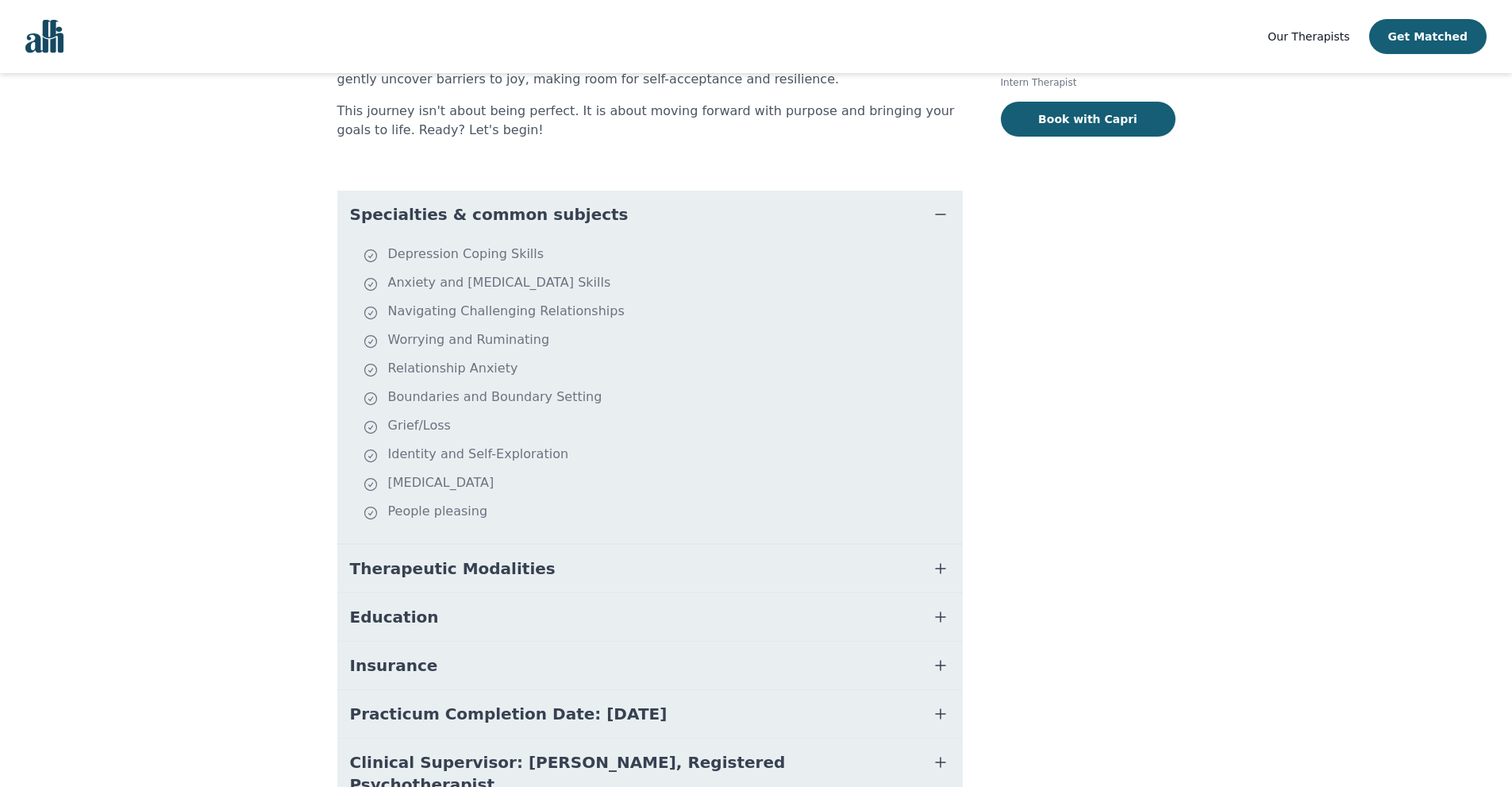
scroll to position [393, 0]
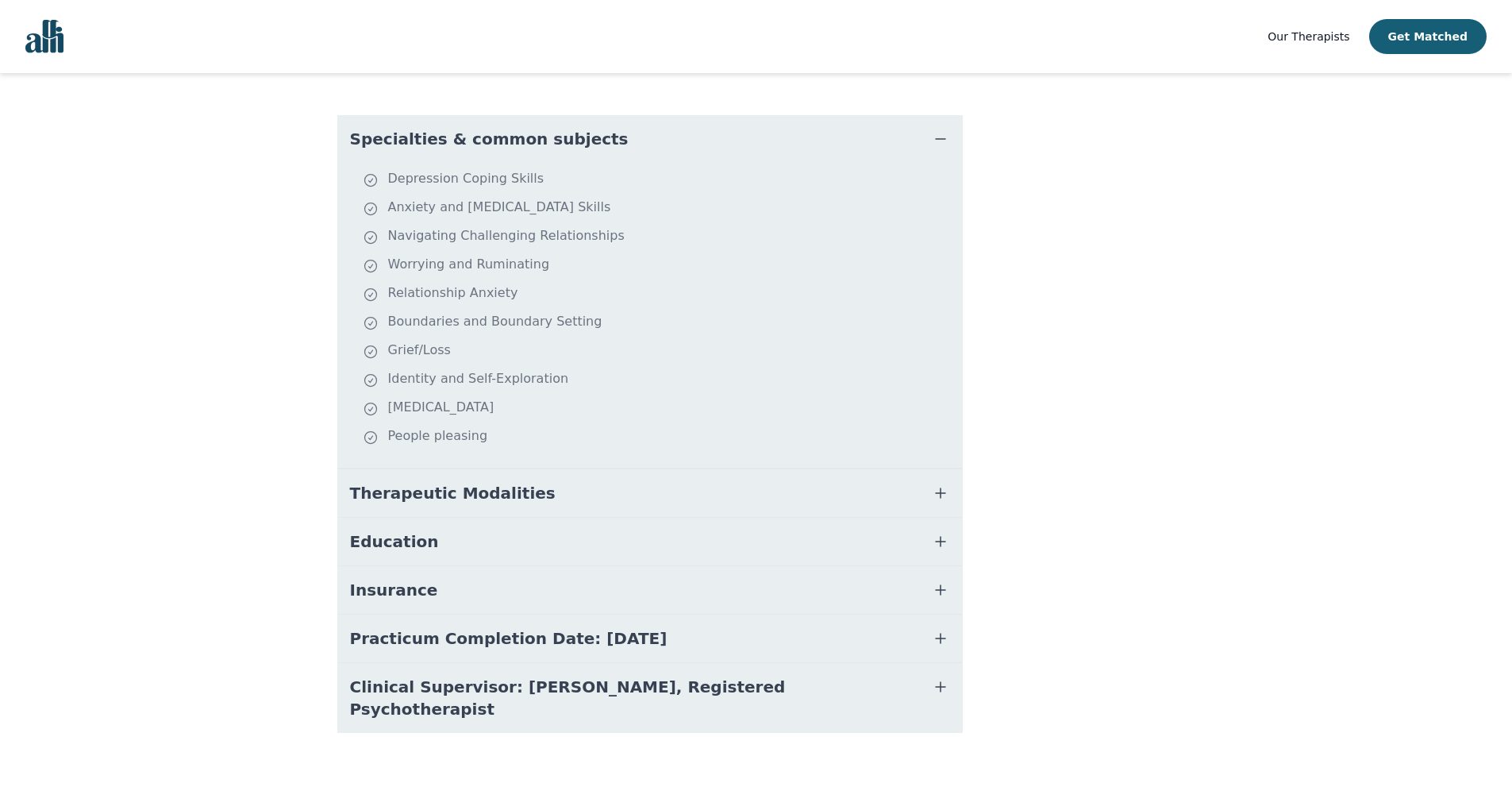
click at [568, 523] on button "Education" at bounding box center [650, 541] width 625 height 48
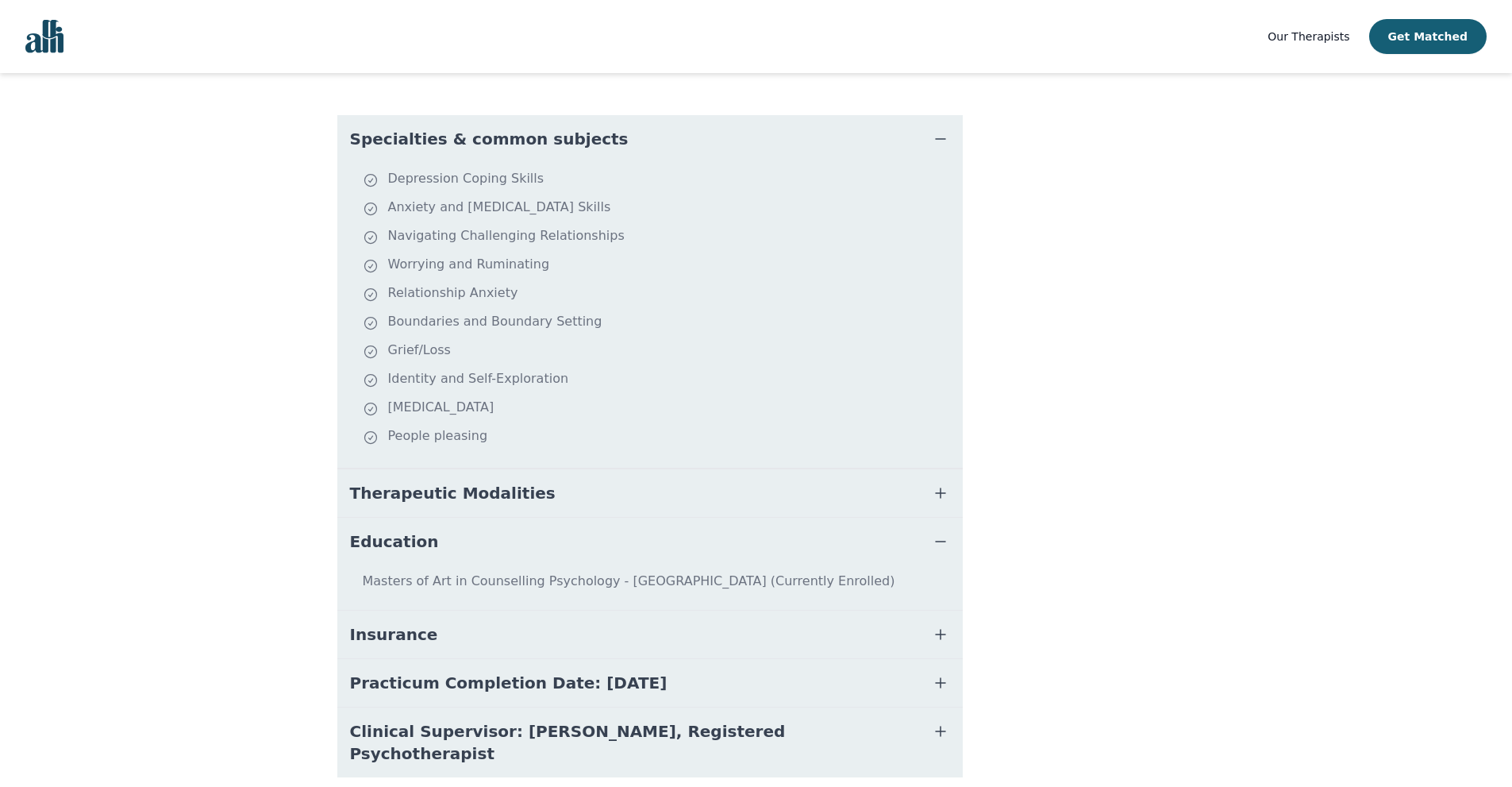
click at [567, 541] on button "Education" at bounding box center [650, 541] width 625 height 48
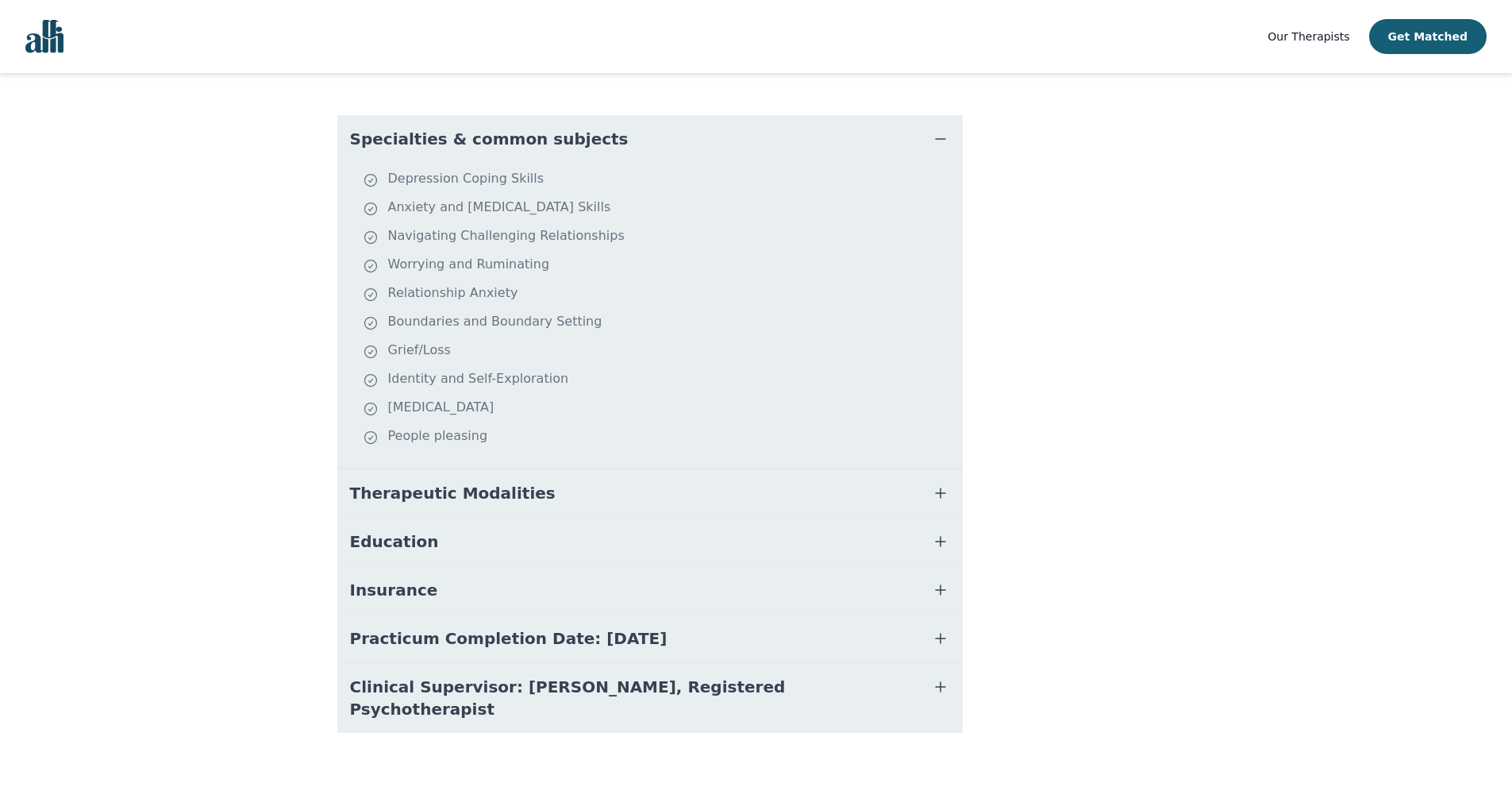
click at [559, 591] on button "Insurance" at bounding box center [650, 589] width 625 height 48
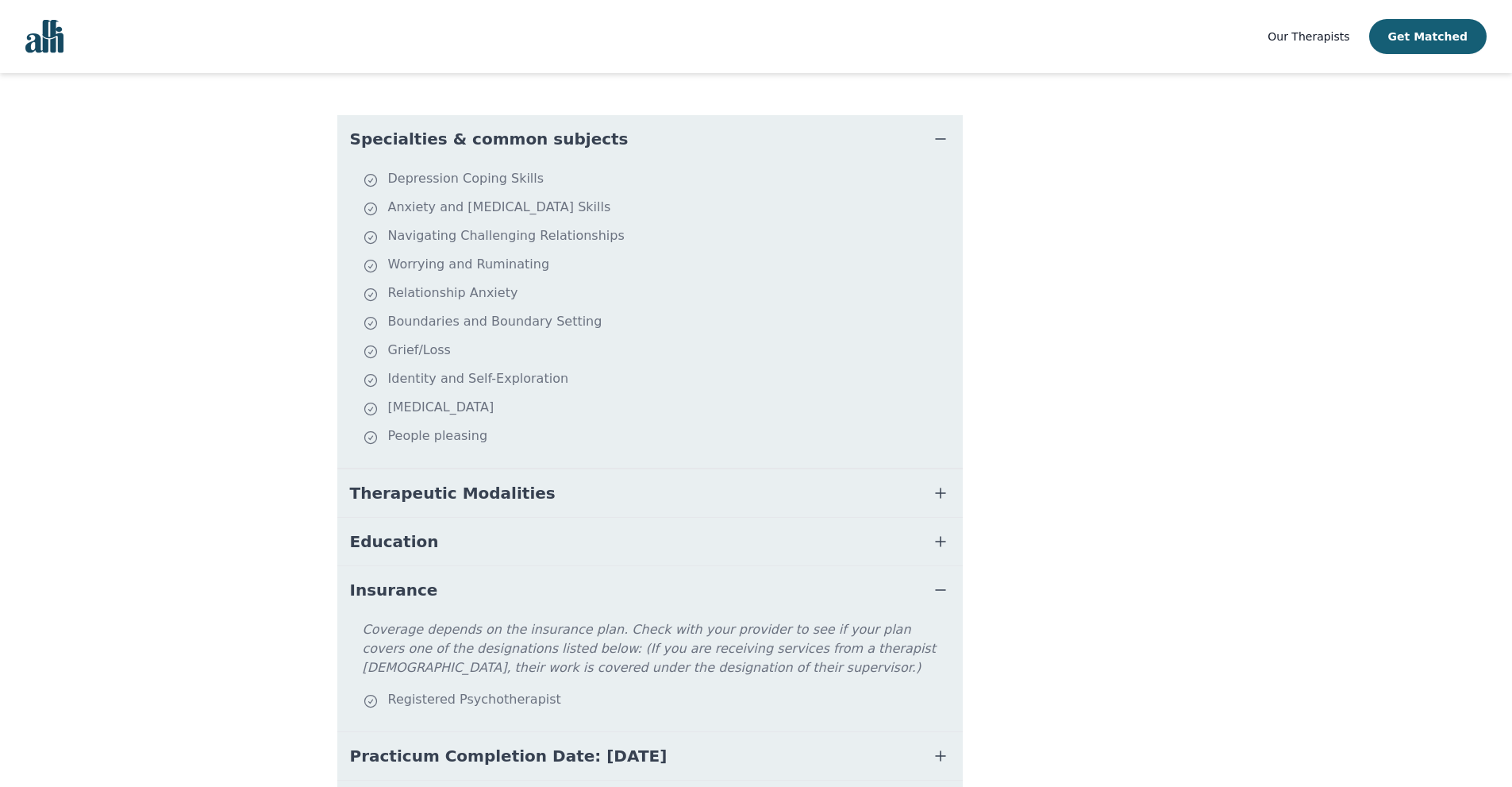
click at [556, 592] on button "Insurance" at bounding box center [650, 589] width 625 height 48
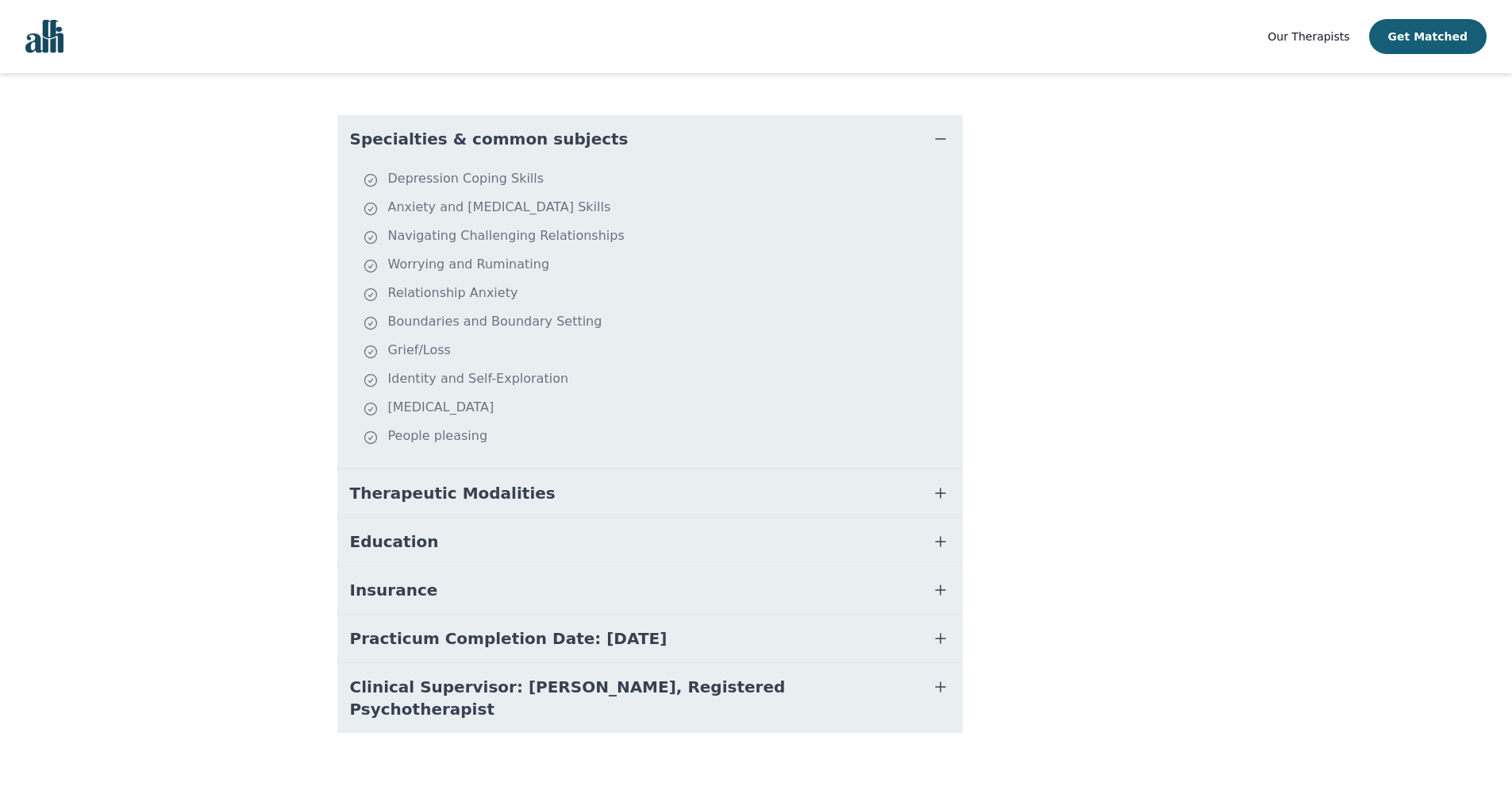
click at [570, 629] on button "Practicum Completion Date: 2025-12-19" at bounding box center [650, 638] width 625 height 48
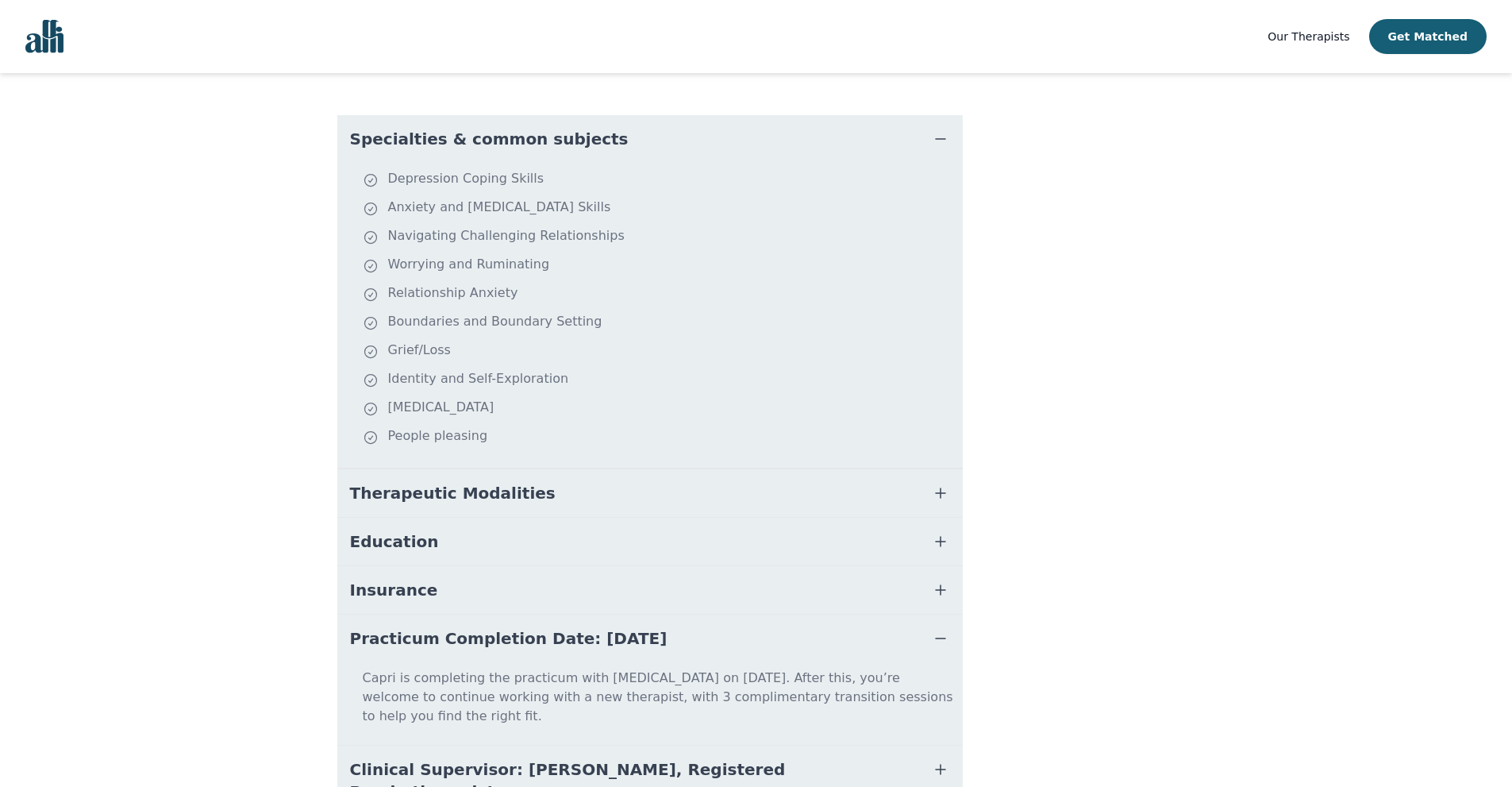
click at [549, 625] on button "Practicum Completion Date: 2025-12-19" at bounding box center [650, 638] width 625 height 48
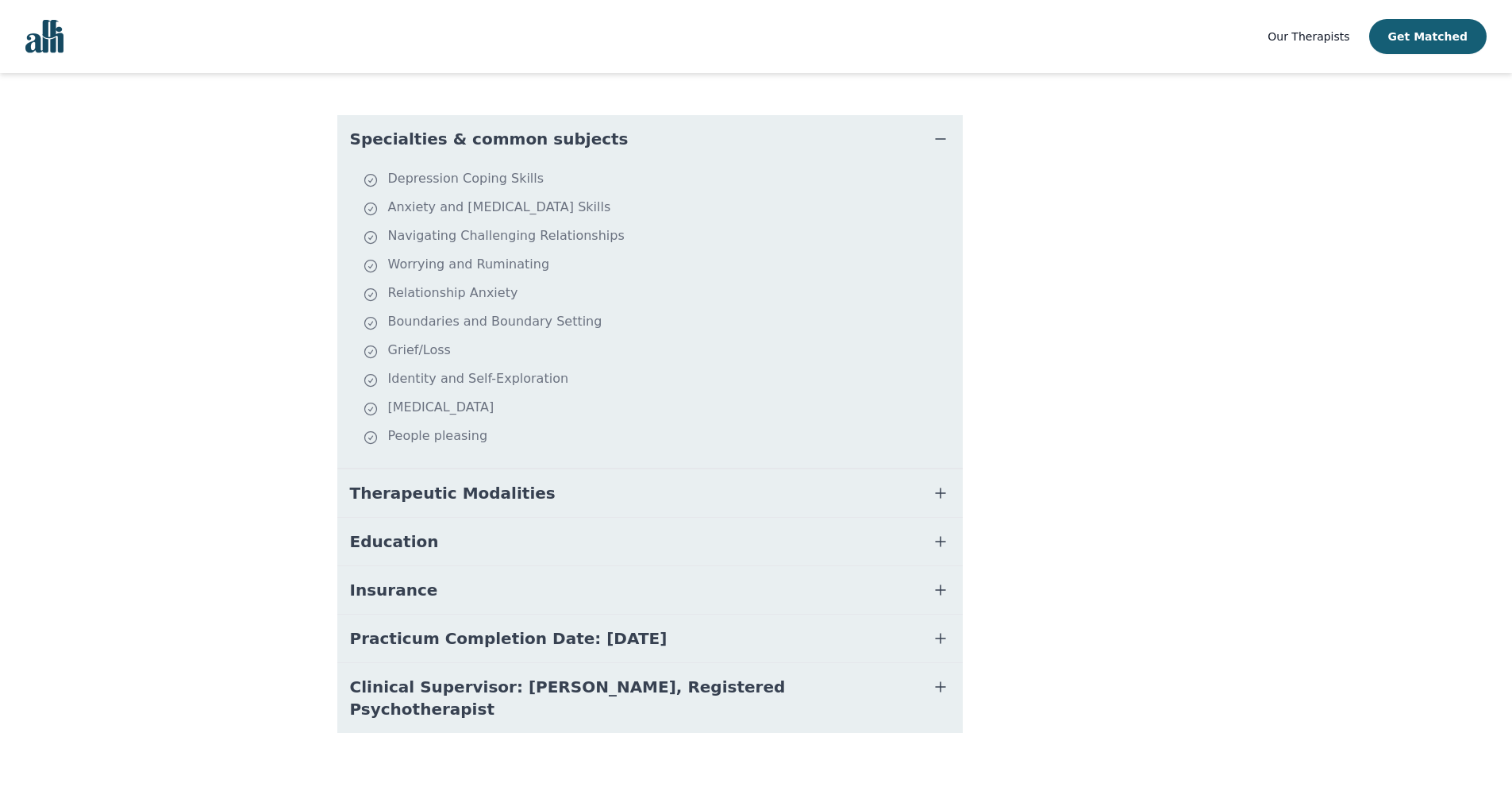
click at [551, 694] on span "Clinical Supervisor: Katherine McNichol, Registered Psychotherapist" at bounding box center [631, 698] width 562 height 45
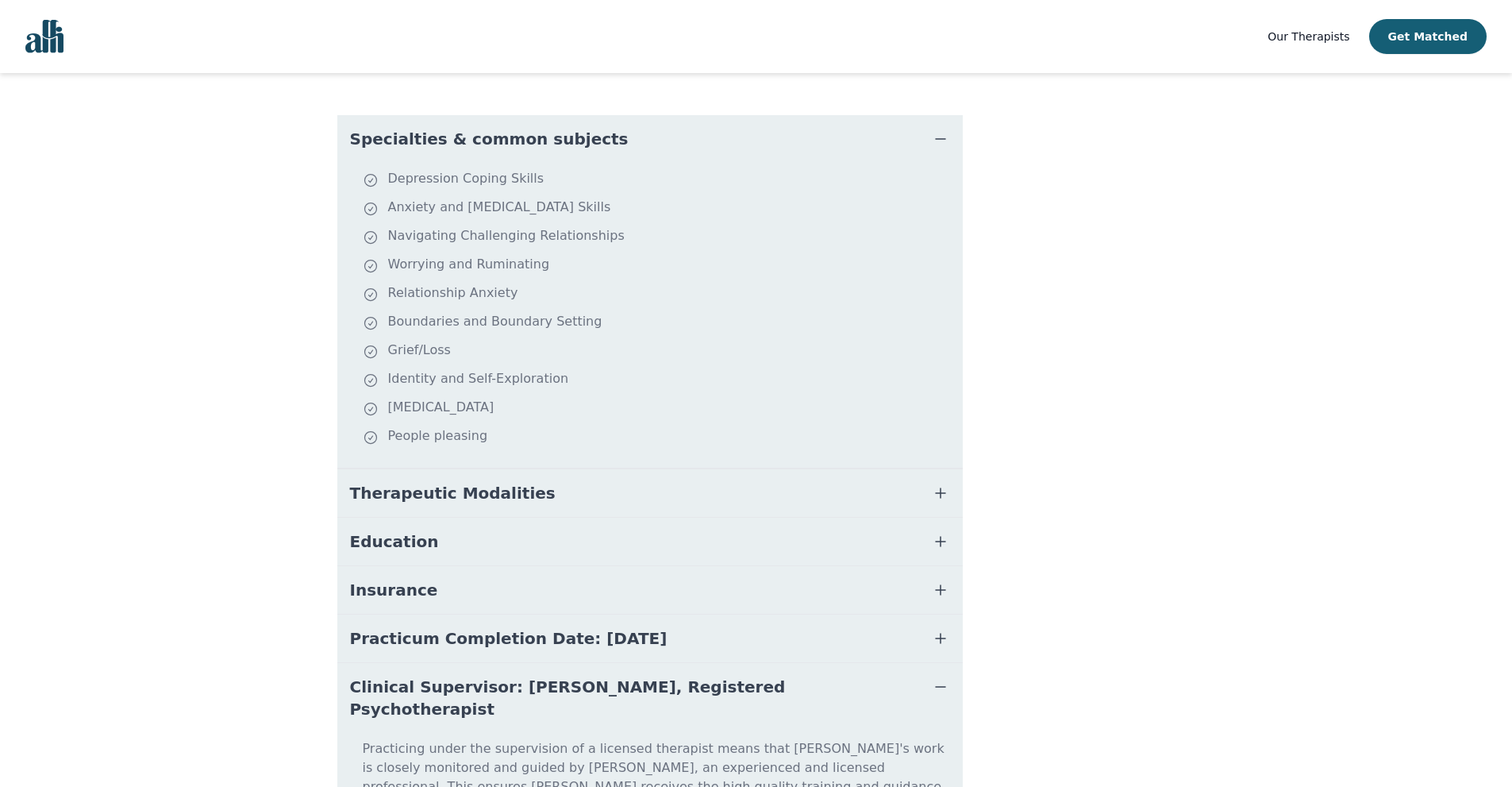
scroll to position [475, 0]
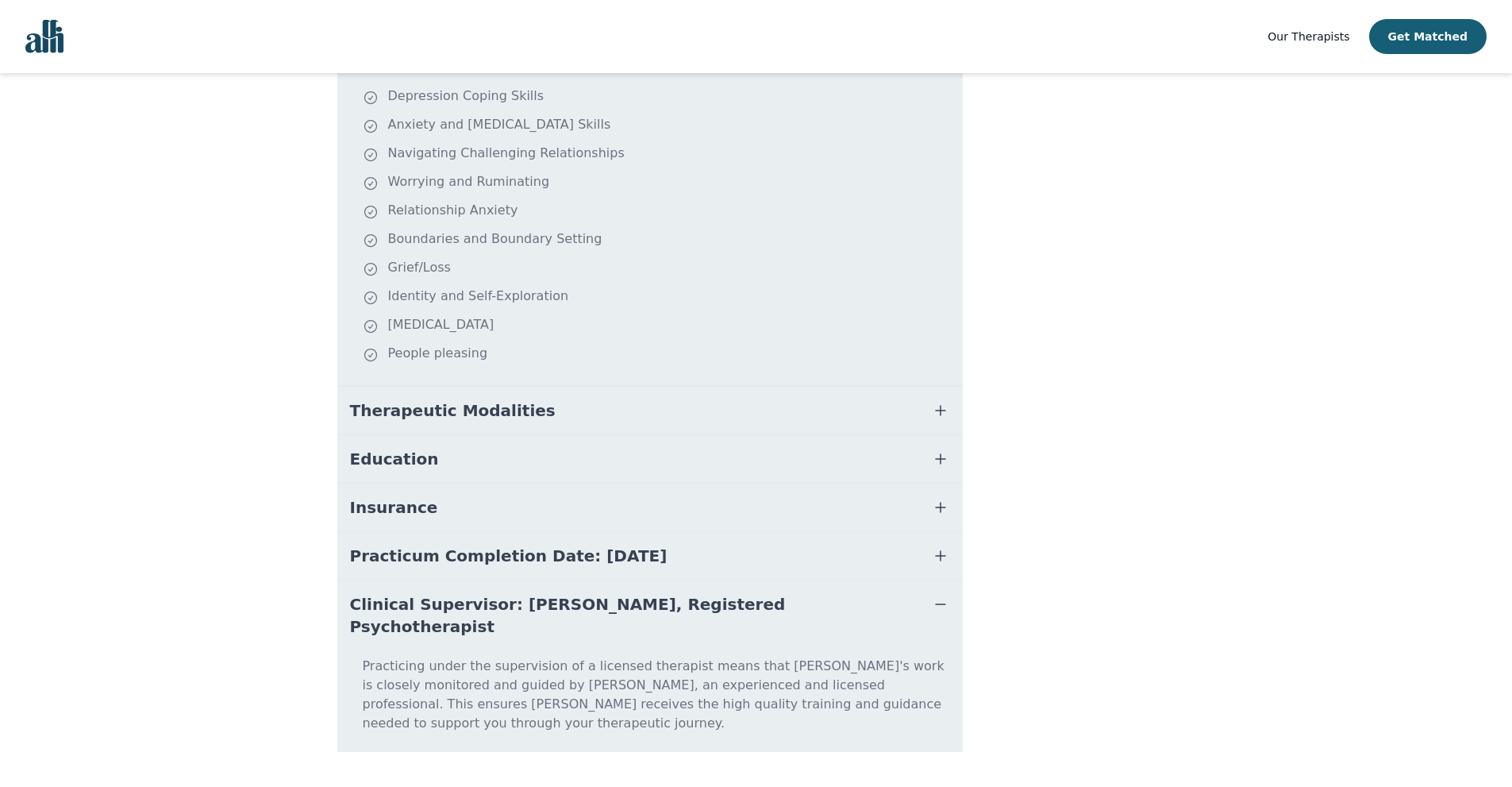
click at [557, 584] on button "Clinical Supervisor: Katherine McNichol, Registered Psychotherapist" at bounding box center [650, 615] width 625 height 70
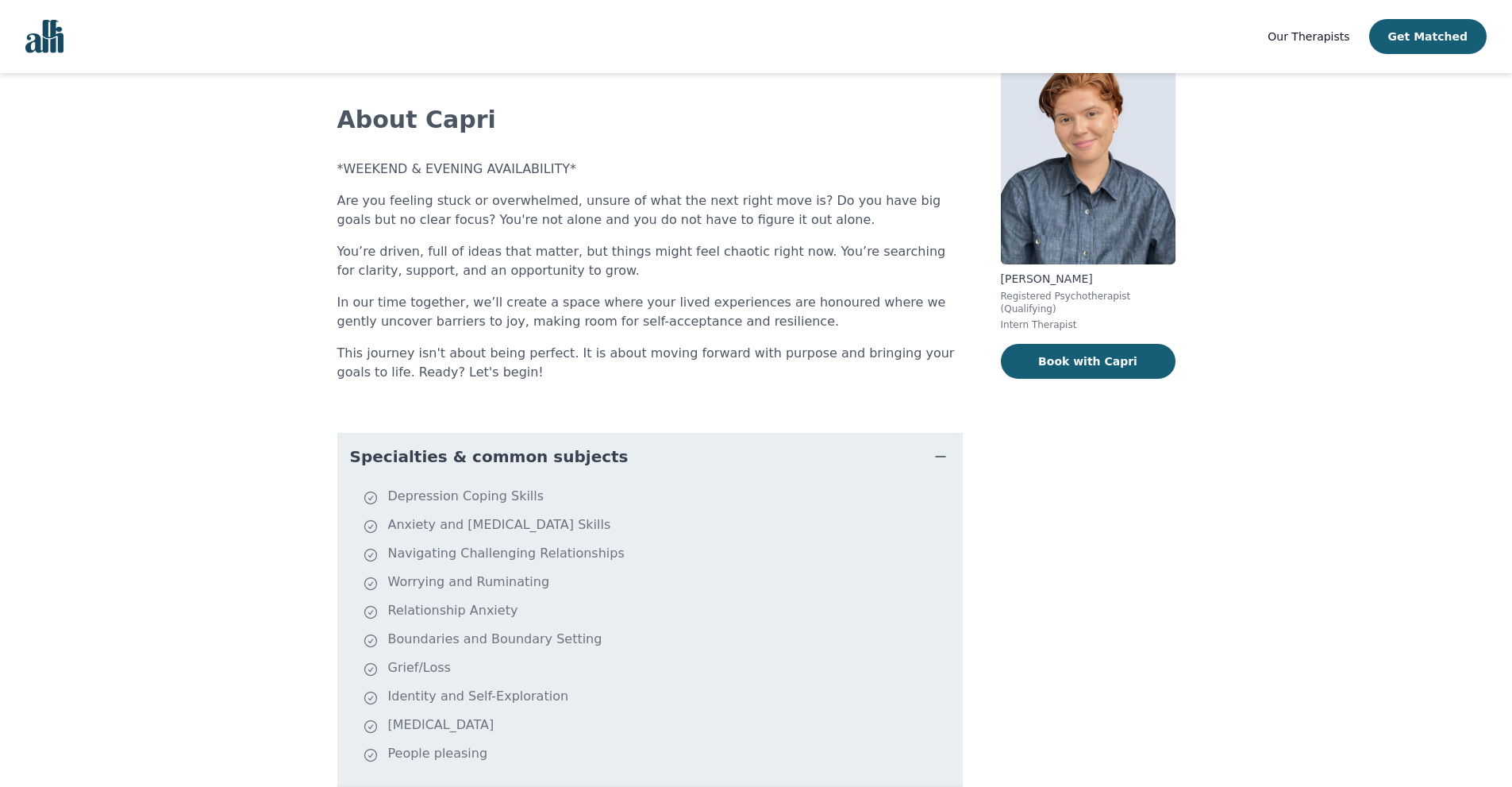
scroll to position [0, 0]
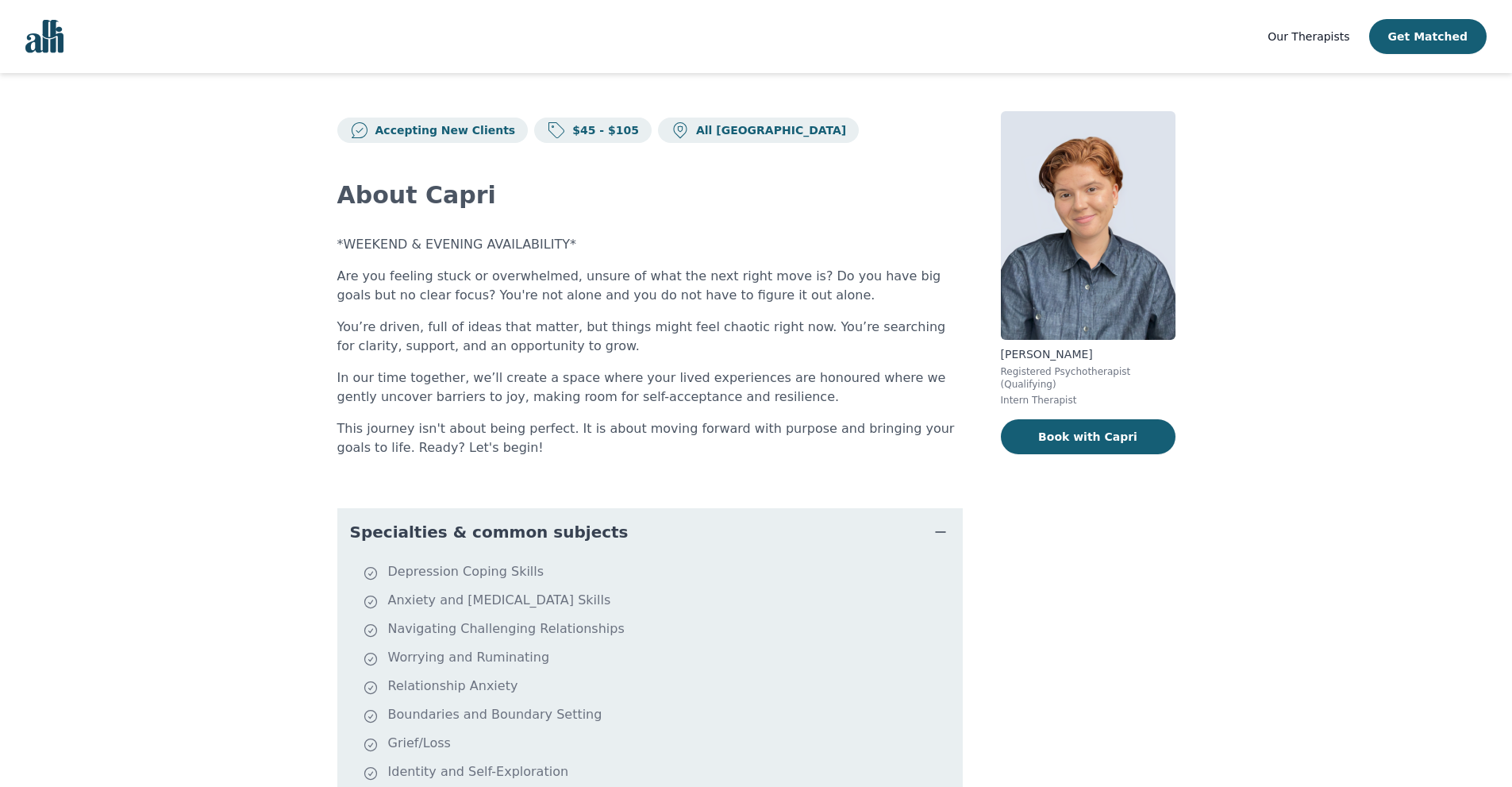
click at [1083, 257] on img at bounding box center [1087, 225] width 175 height 229
